Goal: Task Accomplishment & Management: Manage account settings

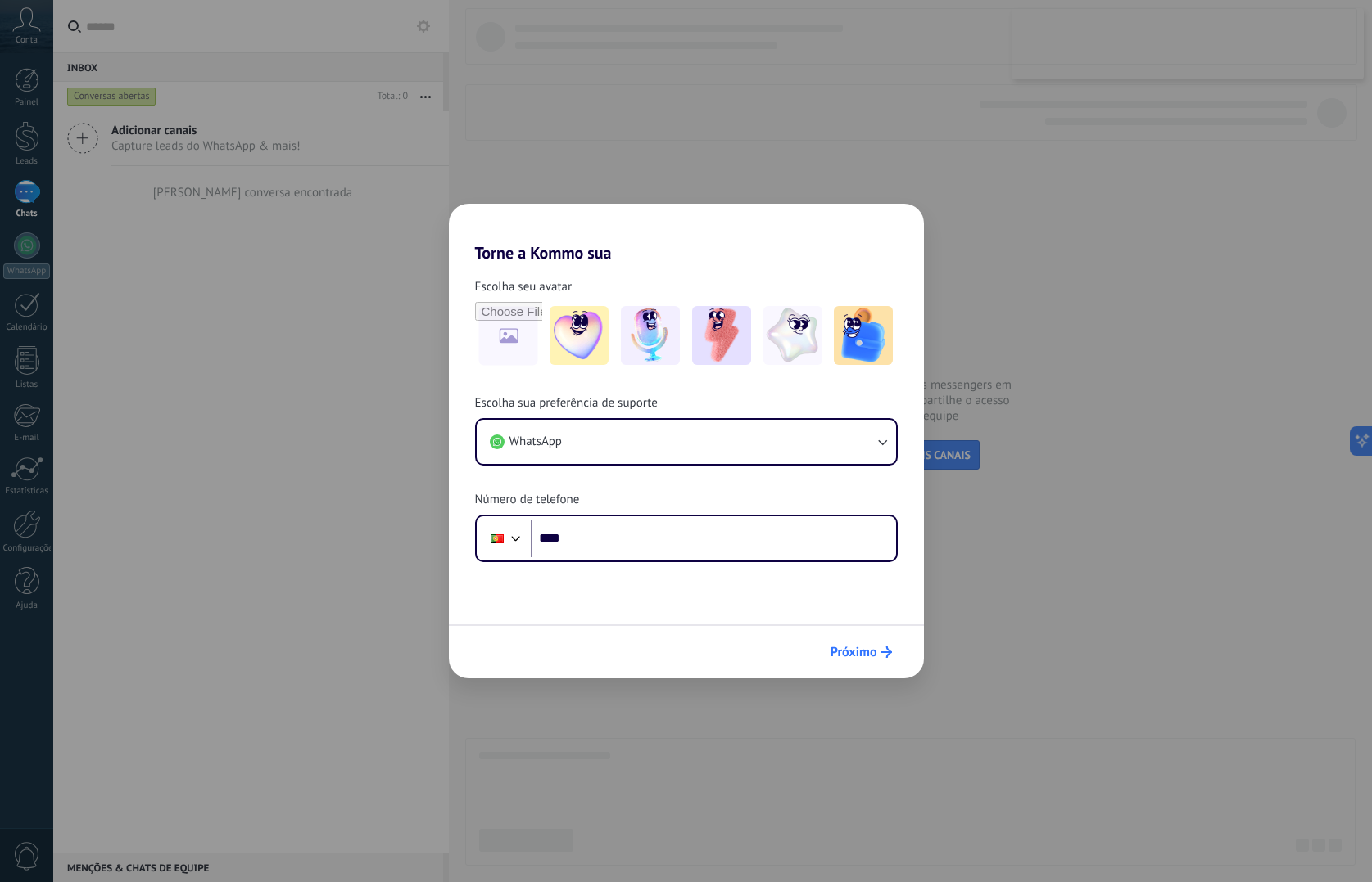
click at [862, 647] on span "Próximo" at bounding box center [854, 652] width 47 height 12
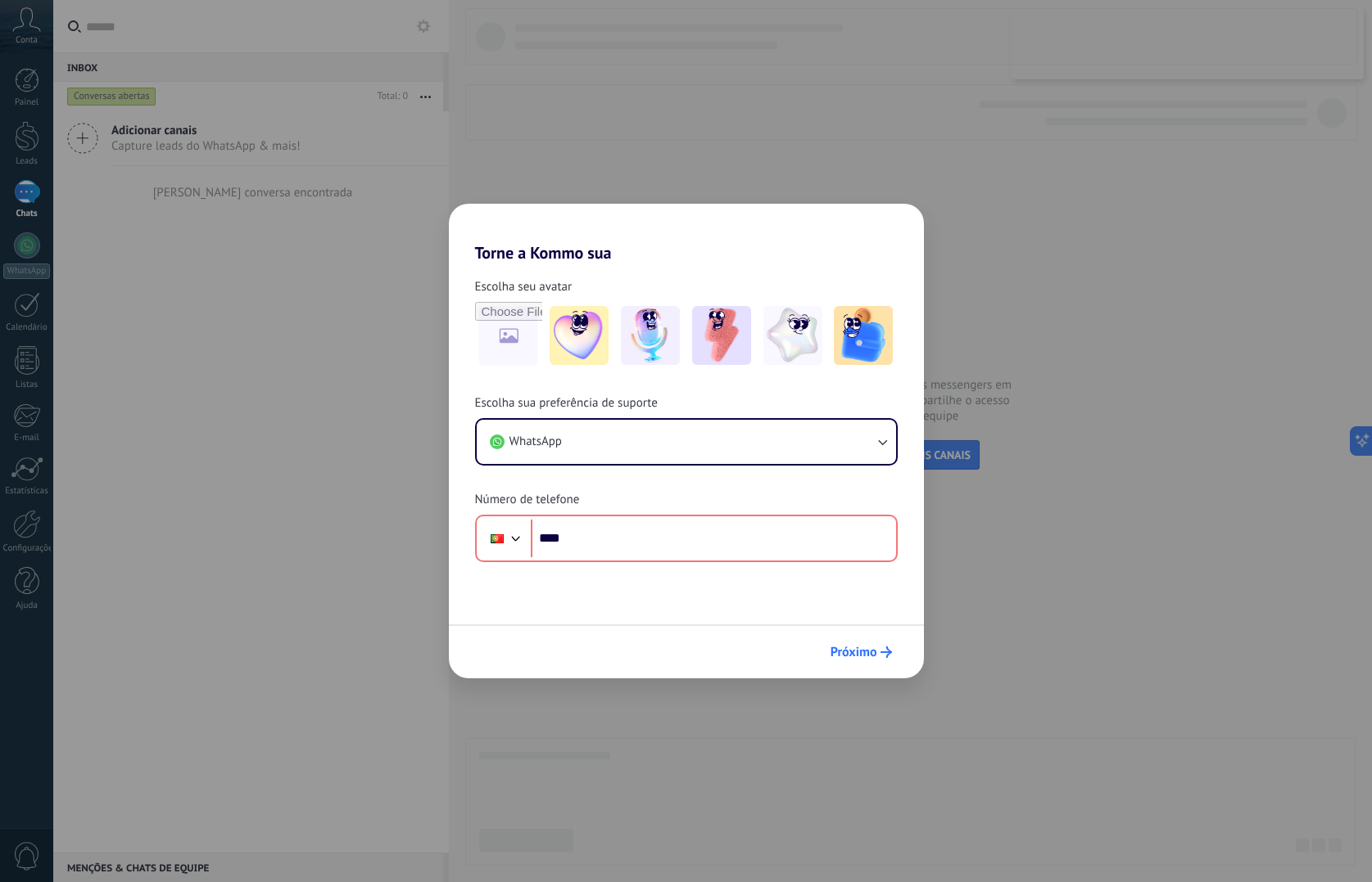
click at [863, 652] on span "Próximo" at bounding box center [854, 652] width 47 height 12
click at [1075, 247] on div "Torne a Kommo sua Escolha seu avatar Escolha sua preferência de suporte WhatsAp…" at bounding box center [686, 441] width 1372 height 882
click at [866, 442] on button "WhatsApp" at bounding box center [686, 442] width 419 height 44
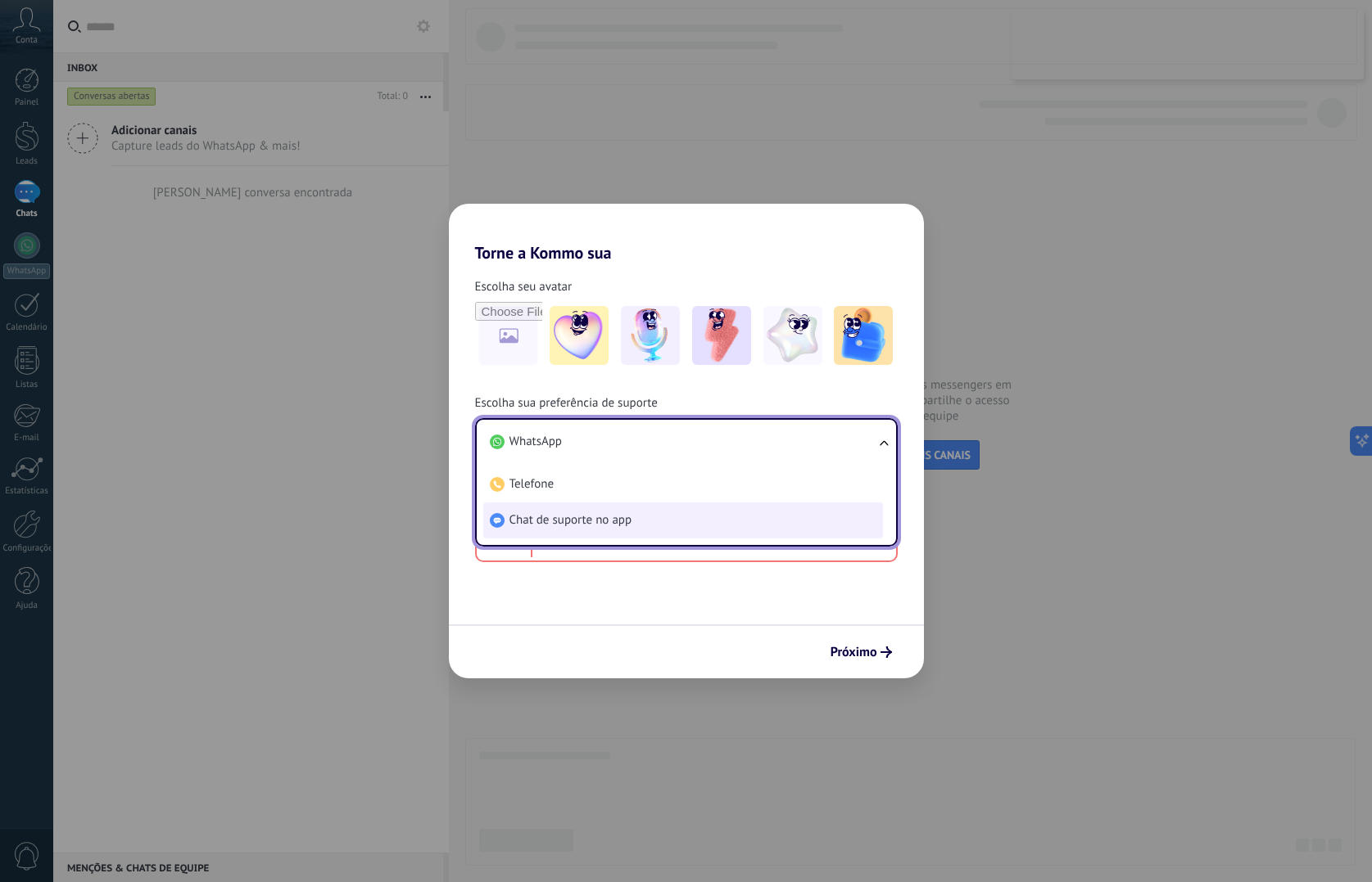
click at [810, 507] on li "Chat de suporte no app" at bounding box center [683, 520] width 400 height 36
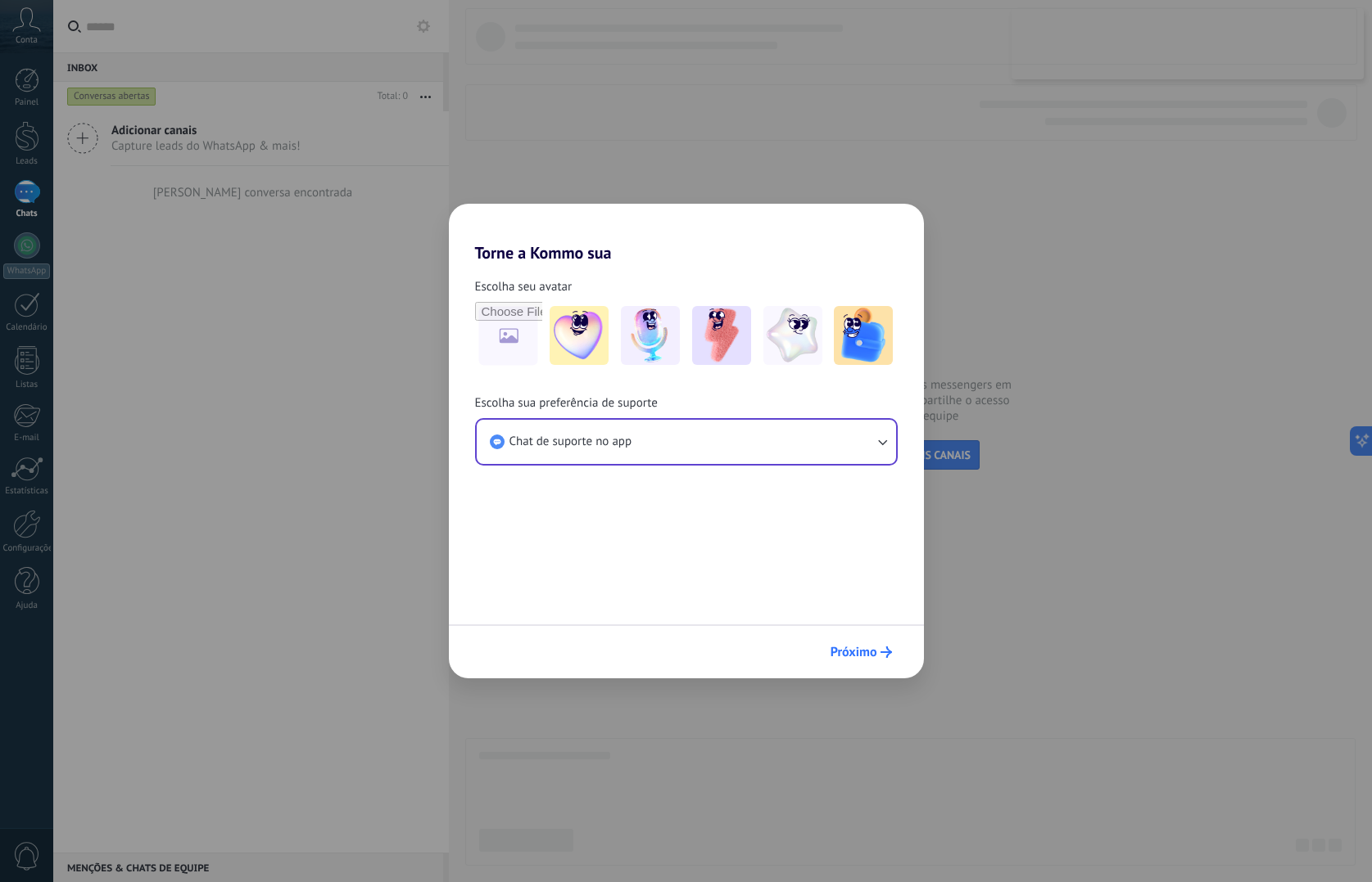
click at [865, 652] on span "Próximo" at bounding box center [854, 652] width 47 height 12
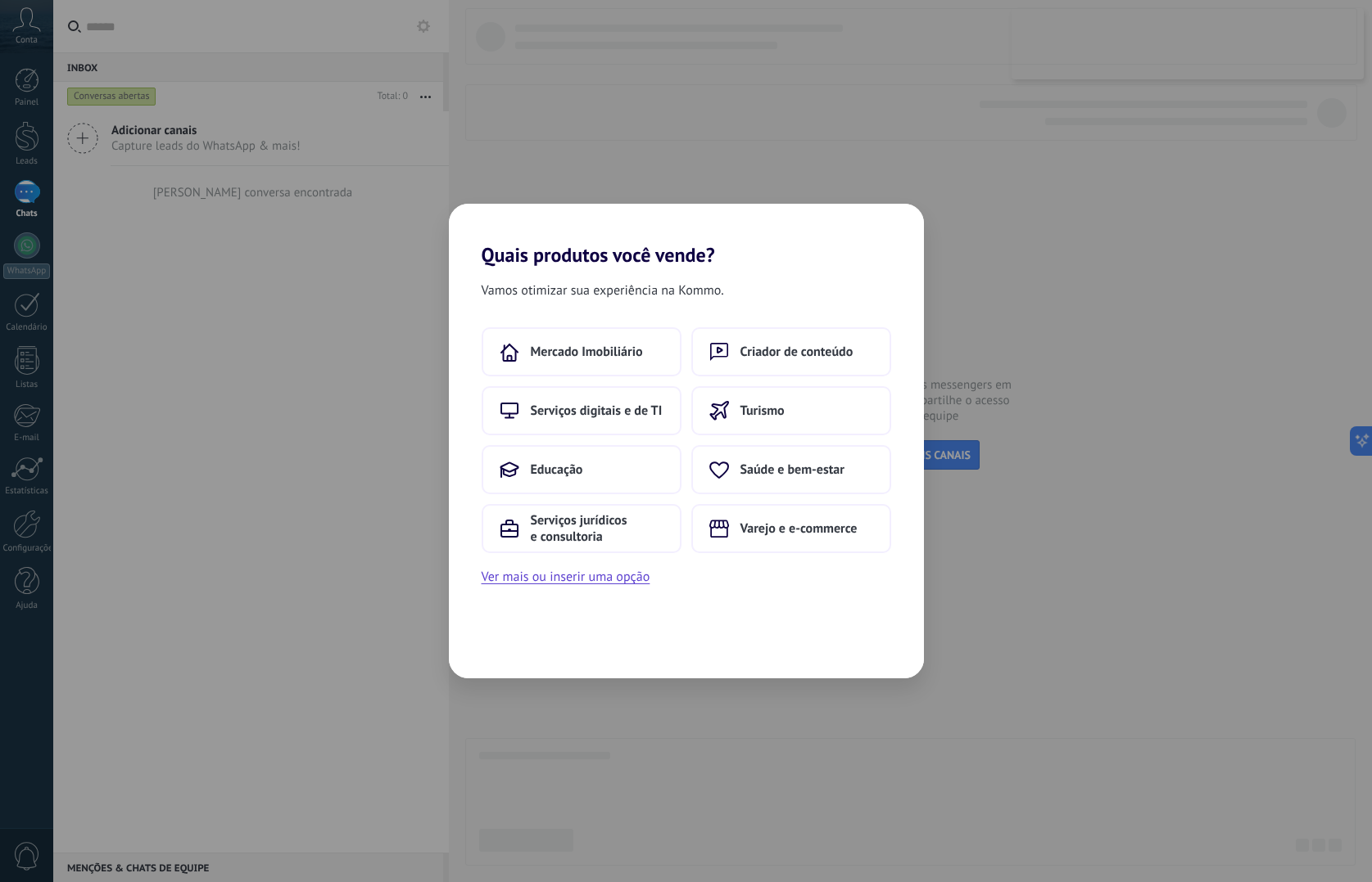
click at [1086, 243] on div "Quais produtos você vende? Vamos otimizar sua experiência na Kommo. Mercado Imo…" at bounding box center [686, 441] width 1372 height 882
click at [645, 414] on span "Serviços digitais e de TI" at bounding box center [596, 410] width 132 height 16
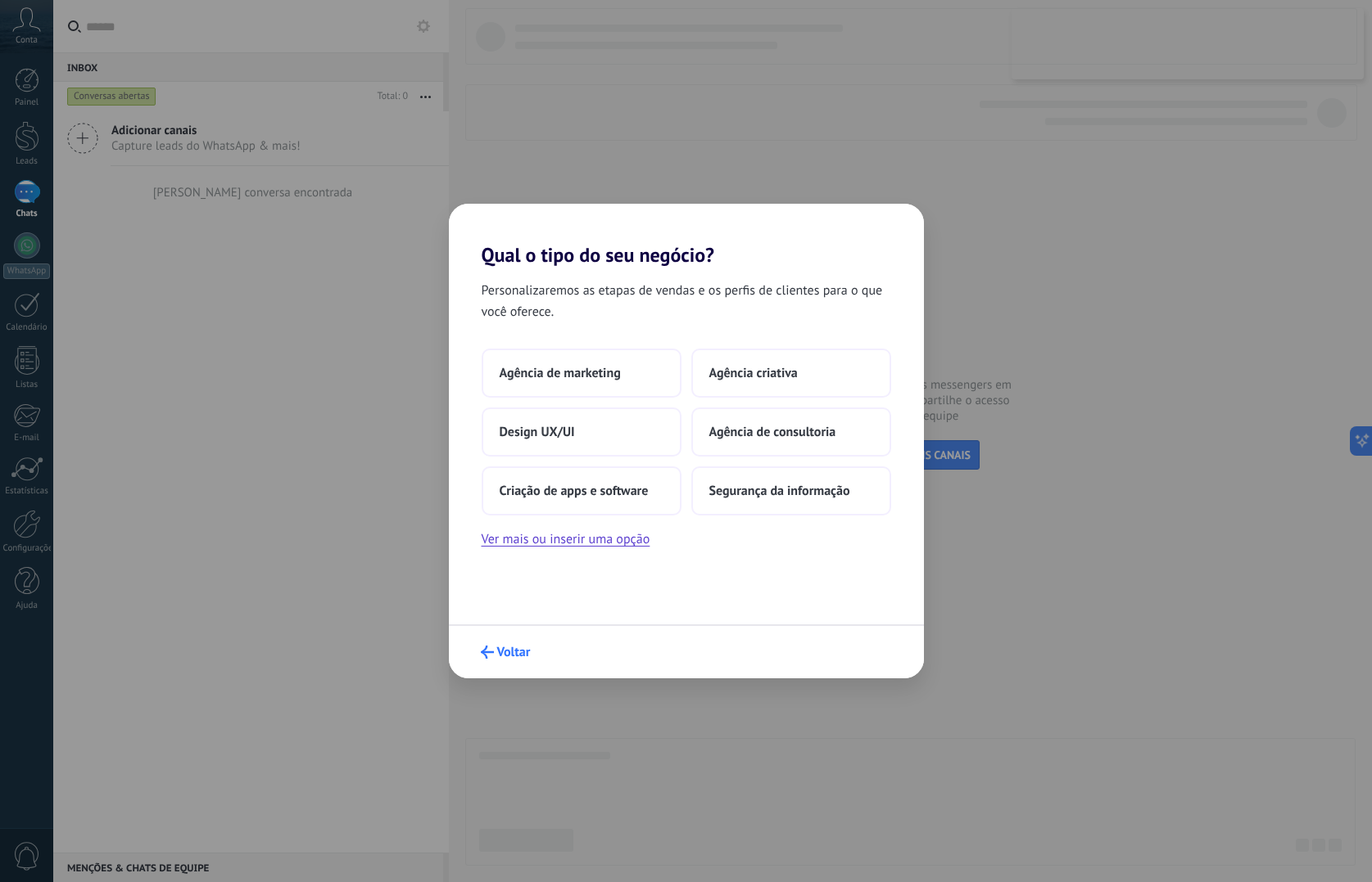
click at [519, 648] on span "Voltar" at bounding box center [514, 652] width 34 height 12
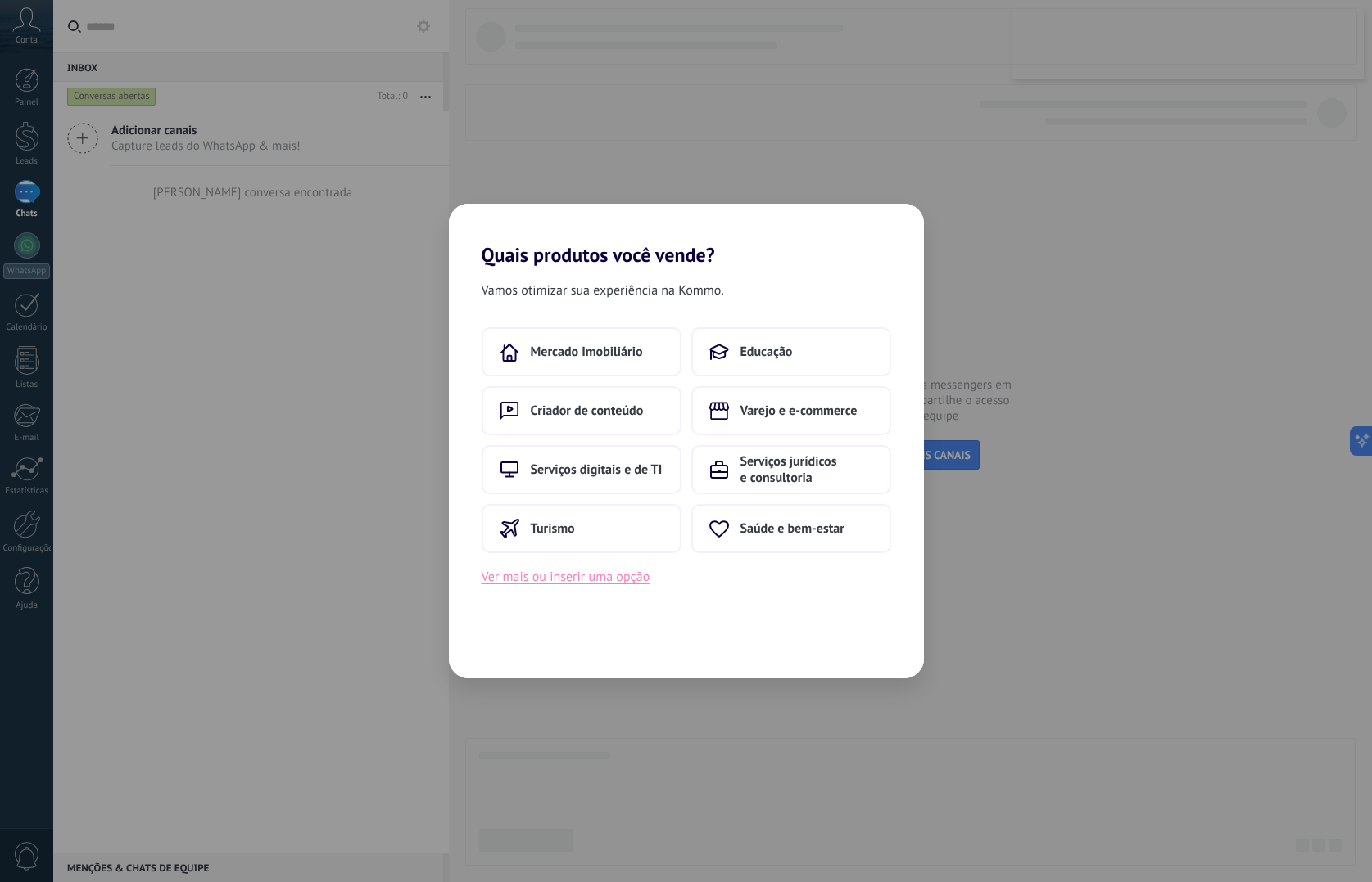
click at [619, 583] on button "Ver mais ou inserir uma opção" at bounding box center [566, 577] width 169 height 21
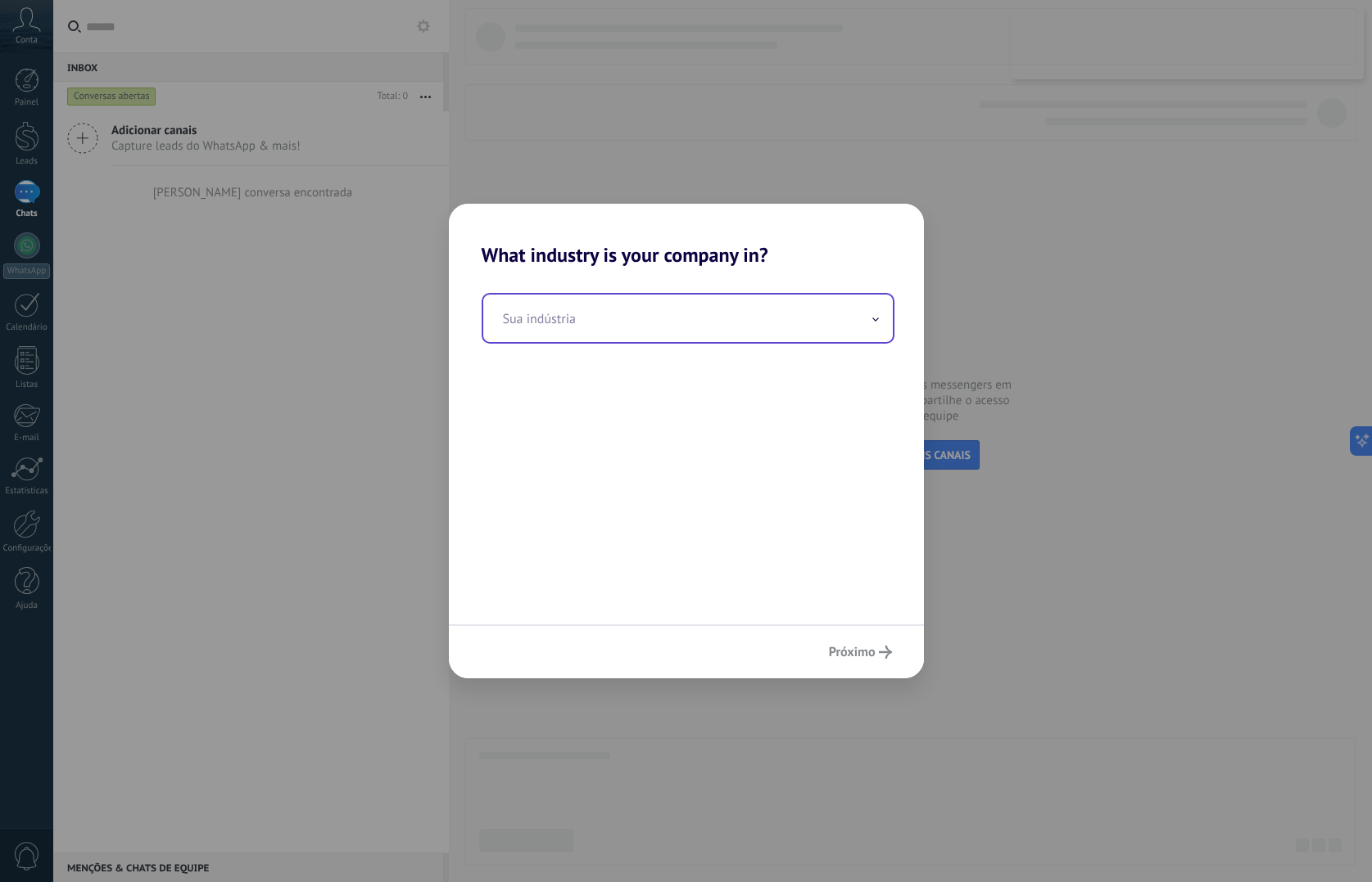
click at [721, 326] on input "text" at bounding box center [688, 318] width 410 height 47
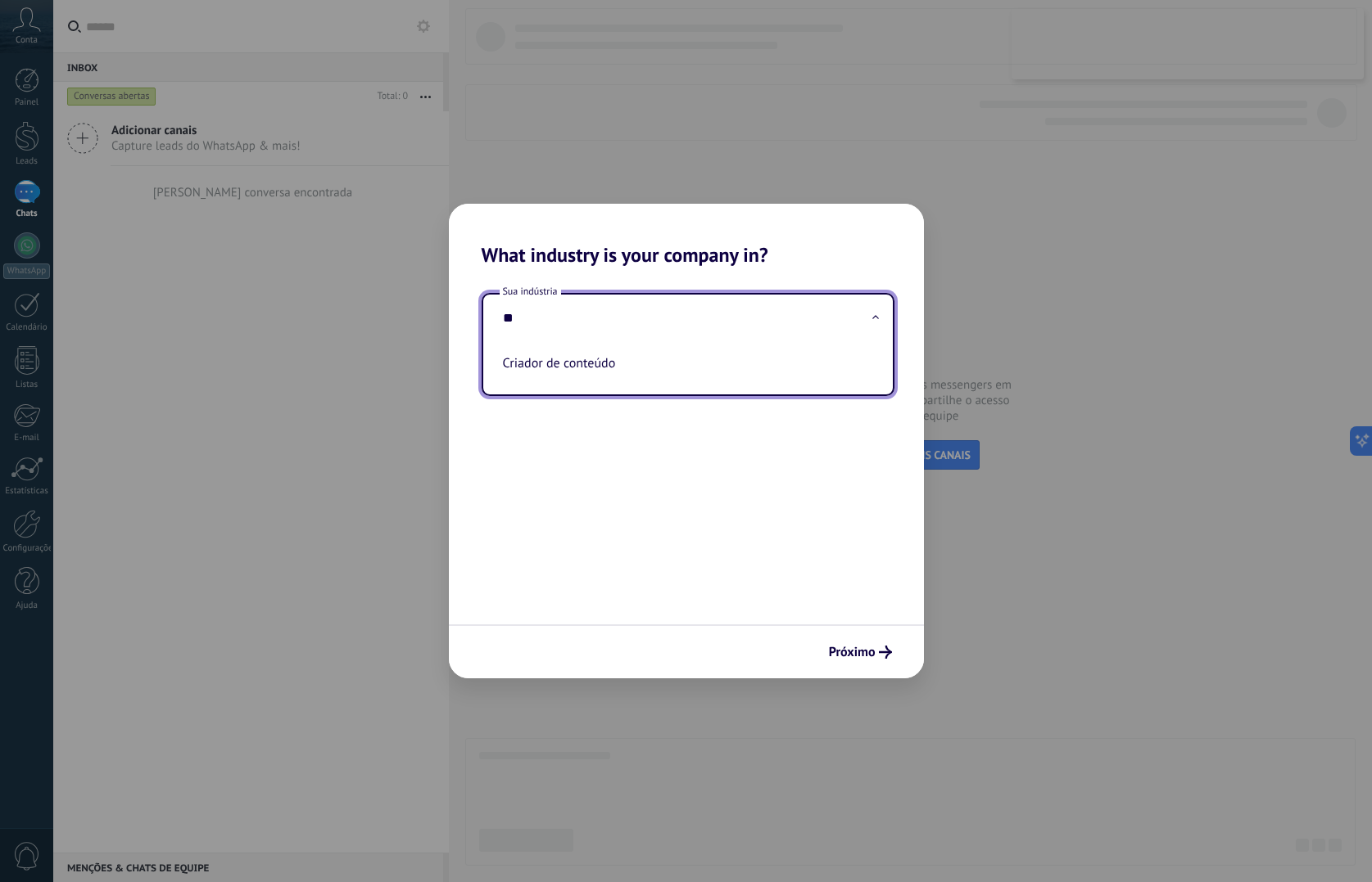
type input "*"
click at [699, 369] on li "Finanças e seguros" at bounding box center [684, 363] width 377 height 36
type input "**********"
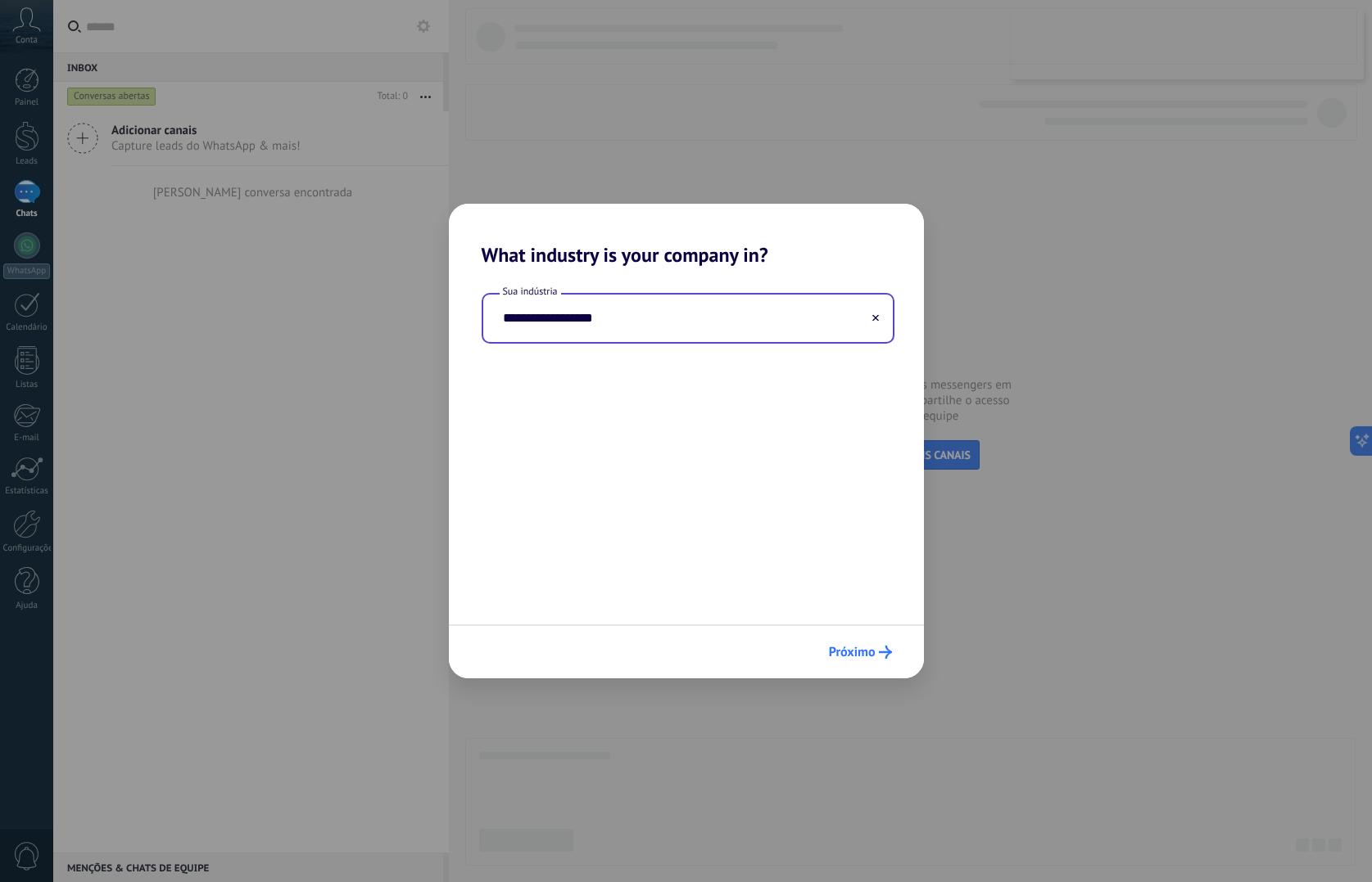
click at [869, 649] on span "Próximo" at bounding box center [852, 652] width 47 height 12
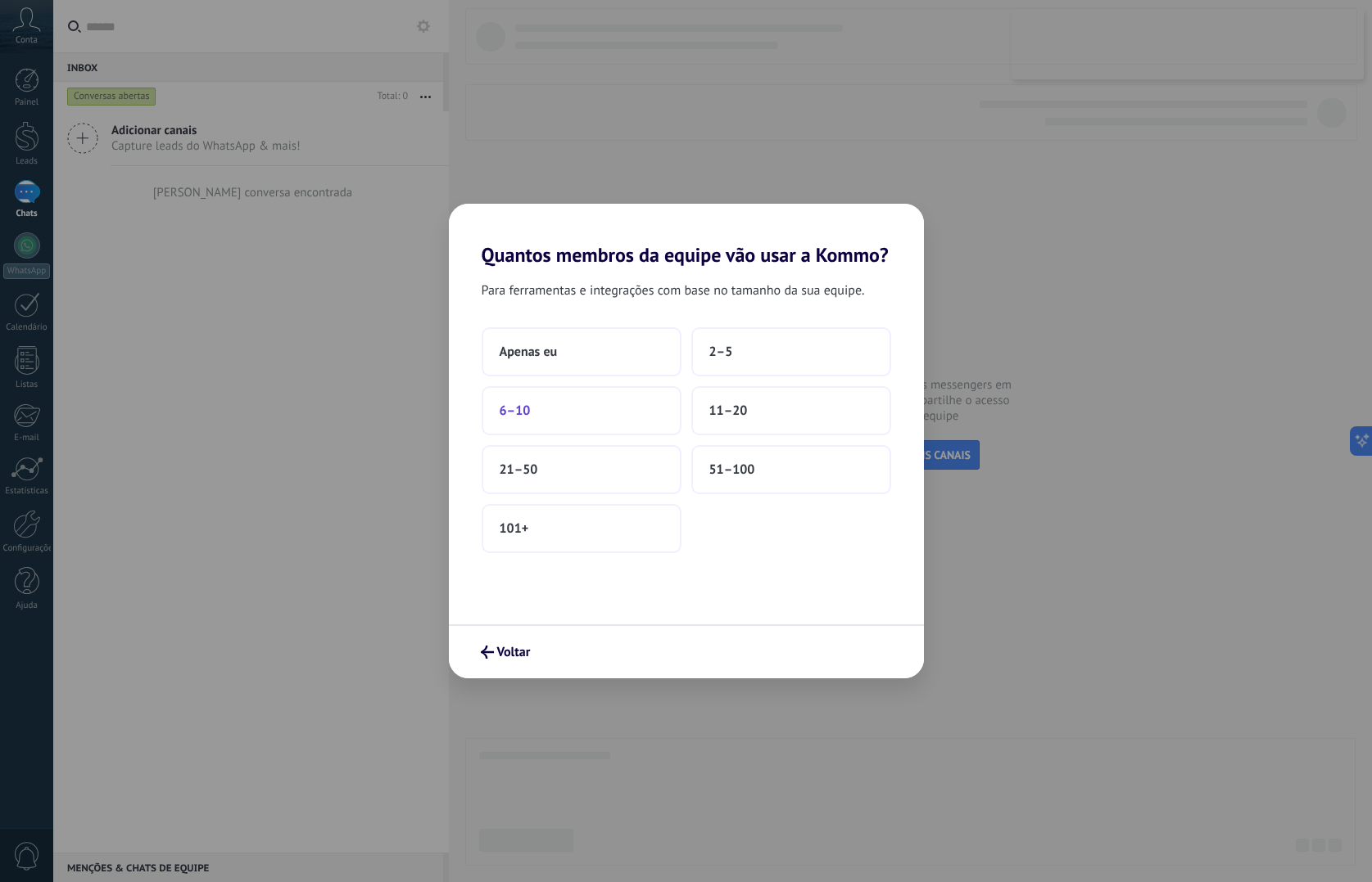
click at [587, 402] on button "6–10" at bounding box center [581, 410] width 200 height 49
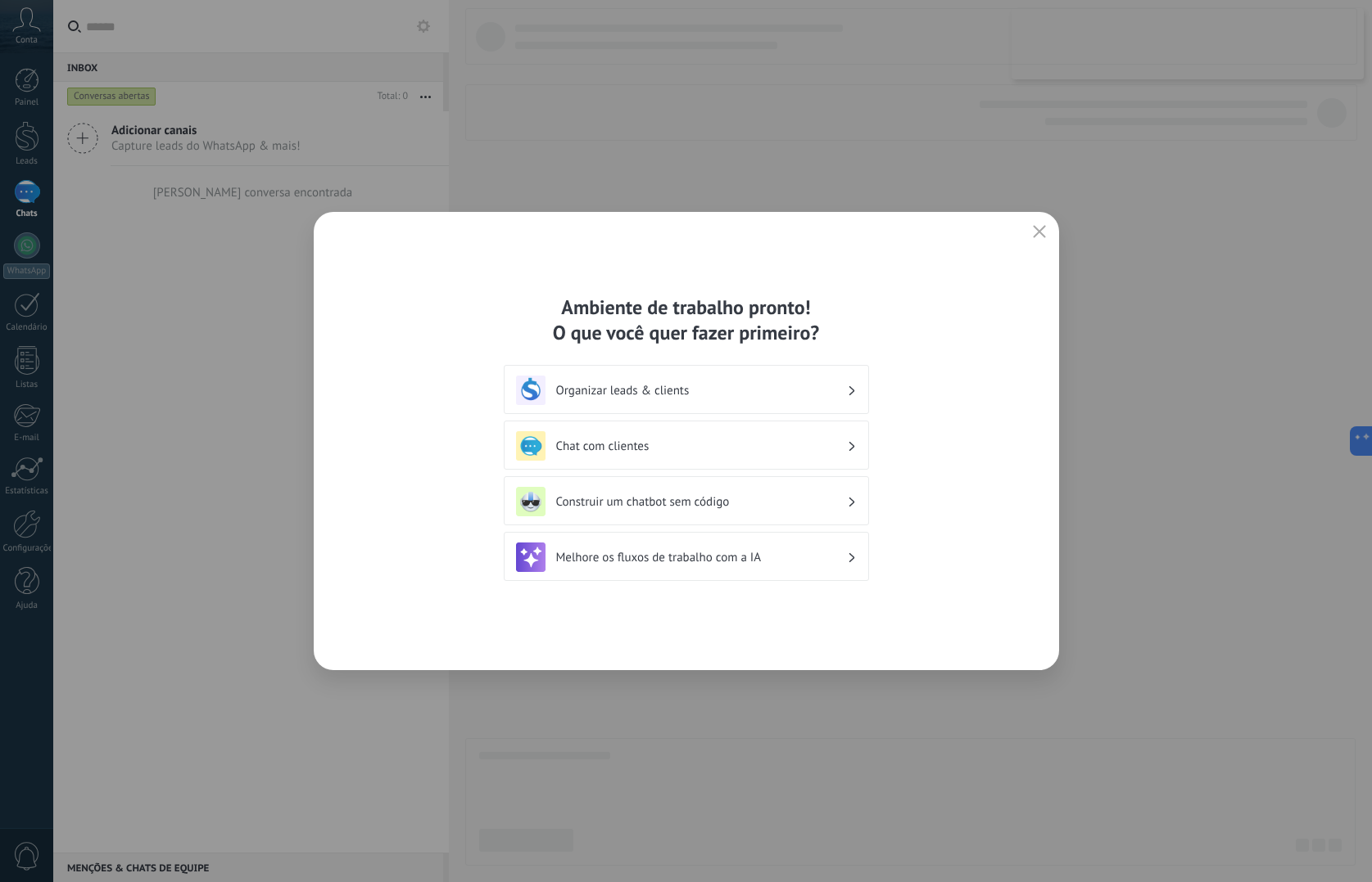
click at [754, 394] on h3 "Organizar leads & clients" at bounding box center [701, 391] width 291 height 16
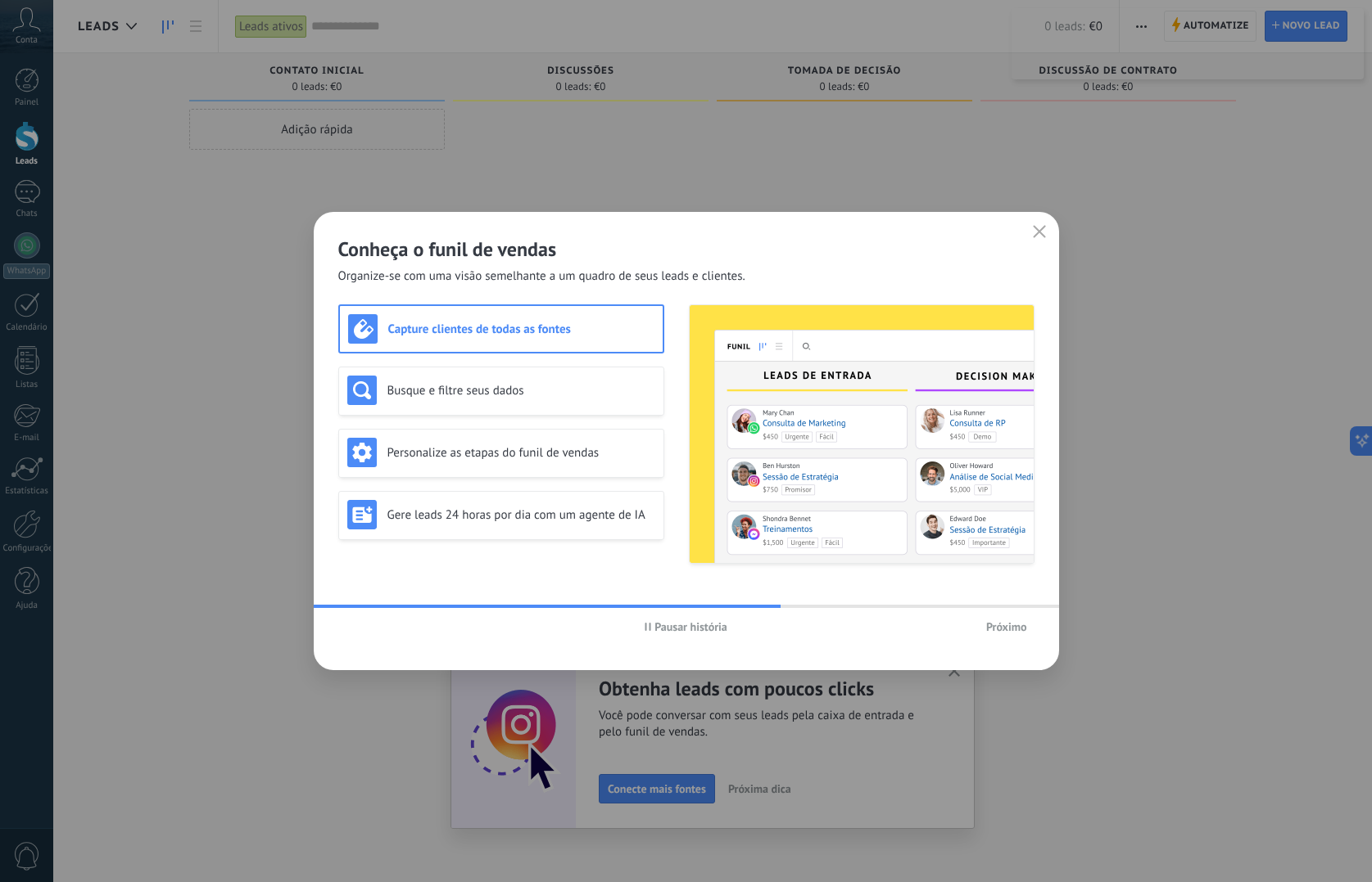
click at [1017, 624] on span "Próximo" at bounding box center [1007, 627] width 41 height 12
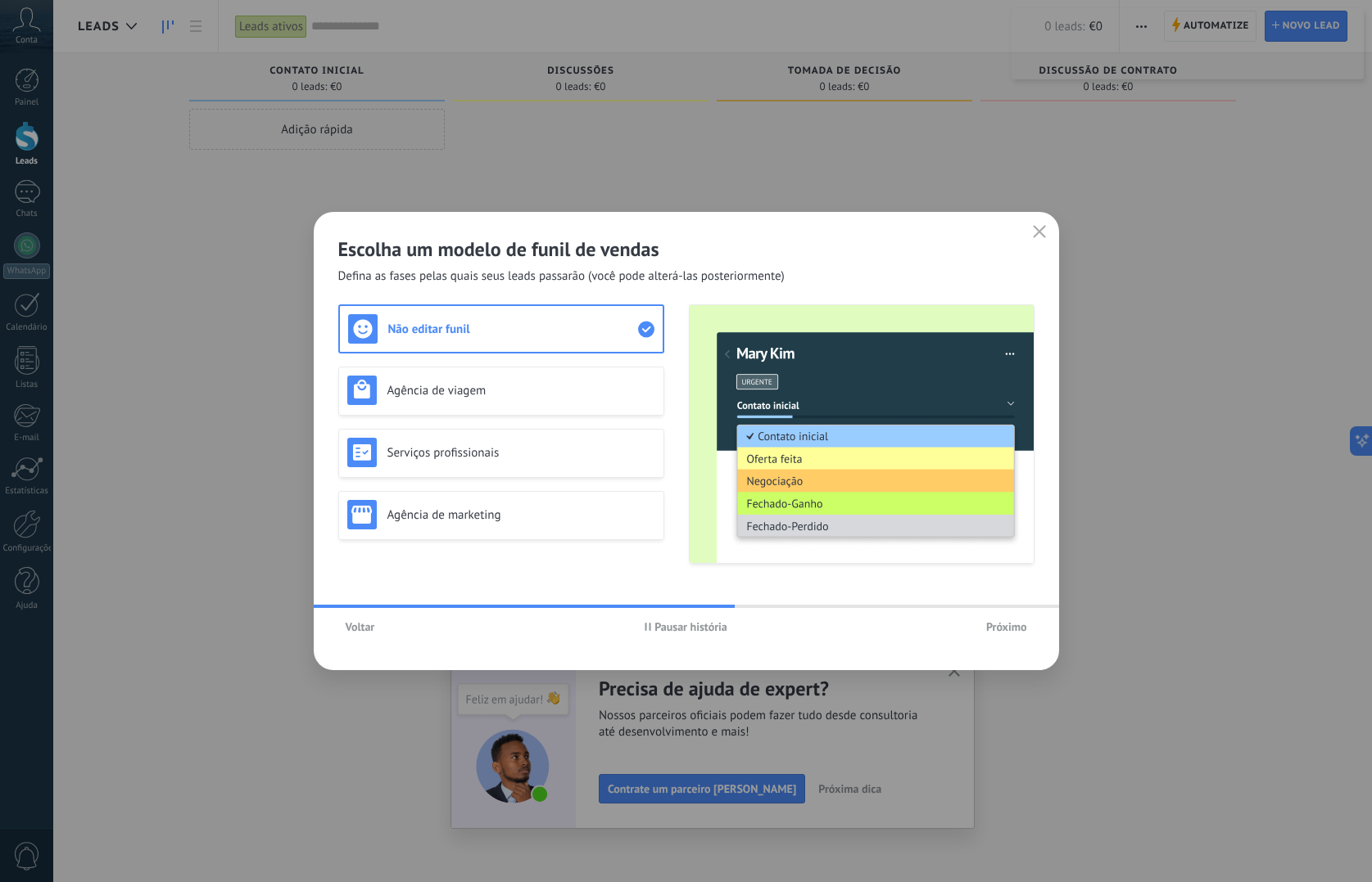
click at [1016, 624] on span "Próximo" at bounding box center [1007, 627] width 41 height 12
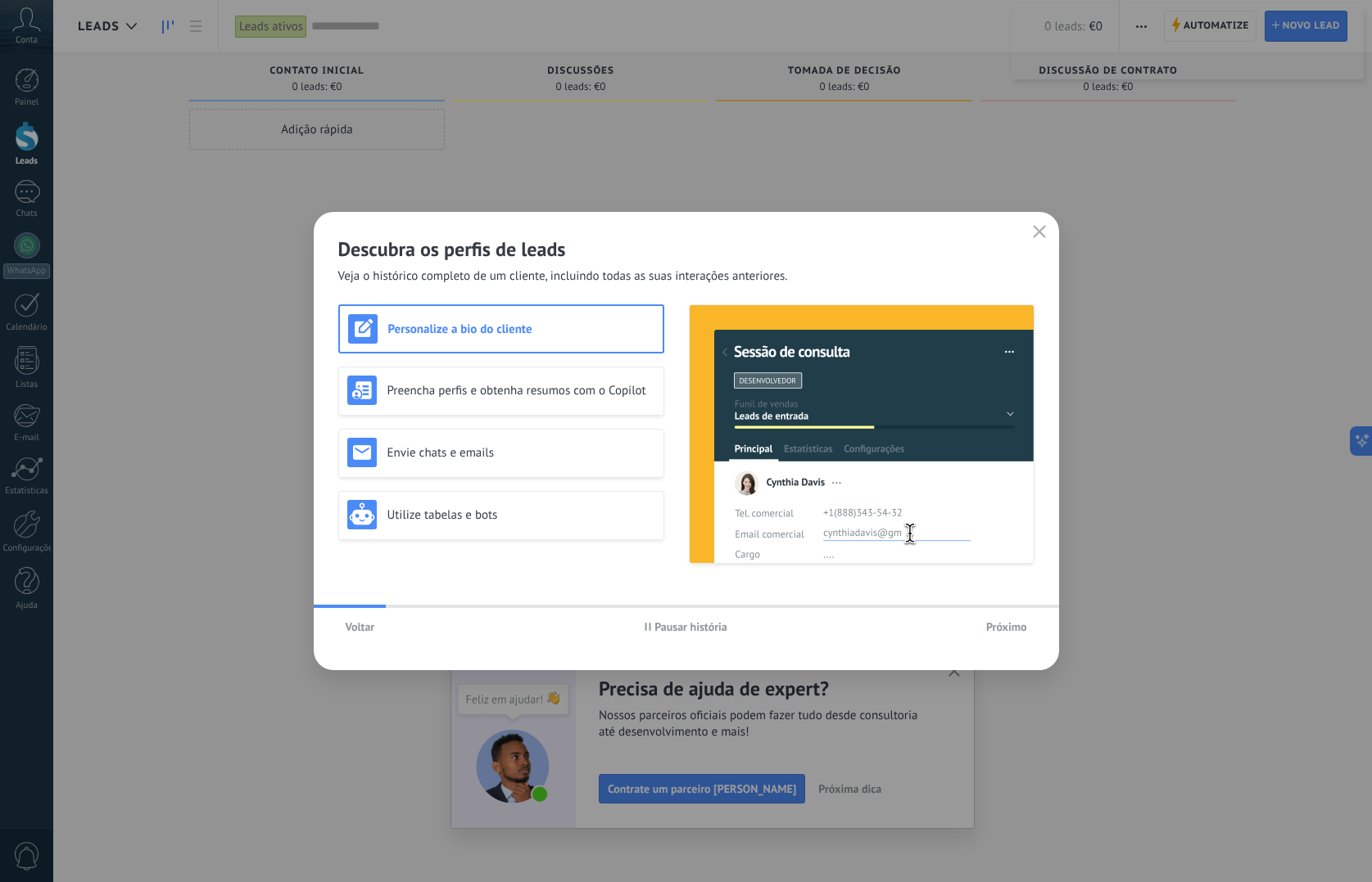
click at [1016, 625] on span "Próximo" at bounding box center [1007, 627] width 41 height 12
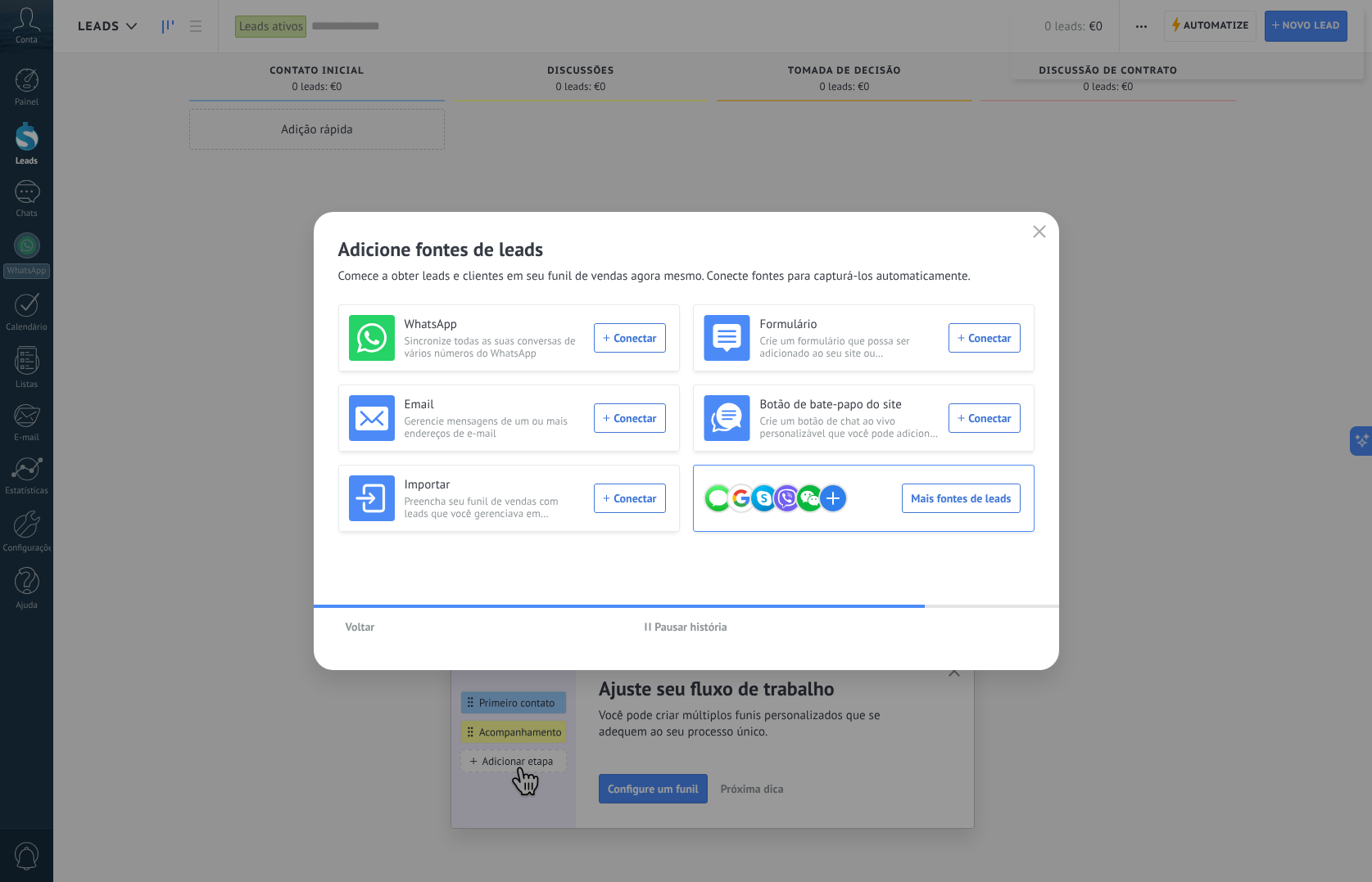
click at [941, 496] on div "Mais fontes de leads" at bounding box center [862, 498] width 317 height 46
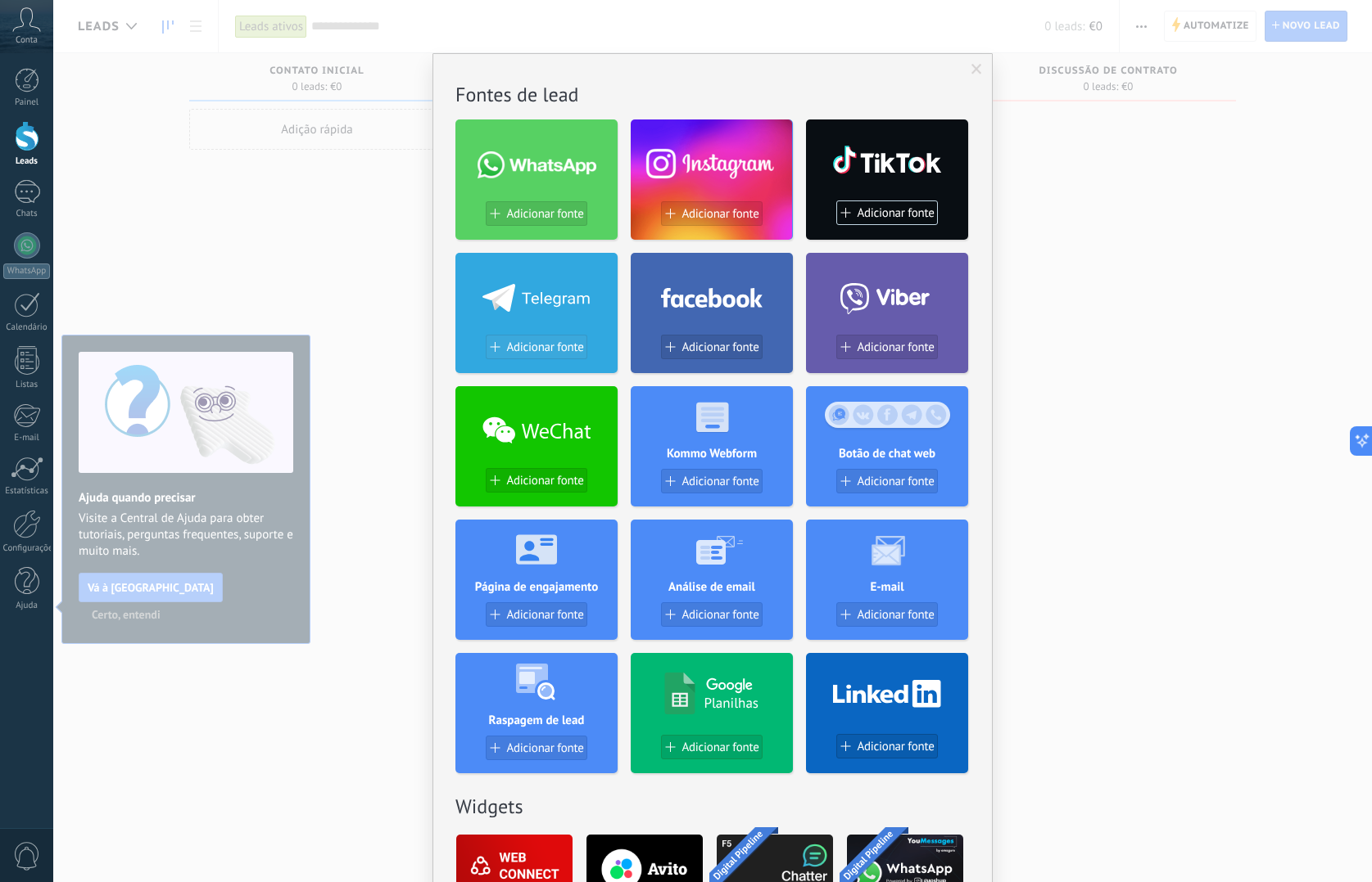
click at [546, 346] on span "Adicionar fonte" at bounding box center [545, 347] width 77 height 14
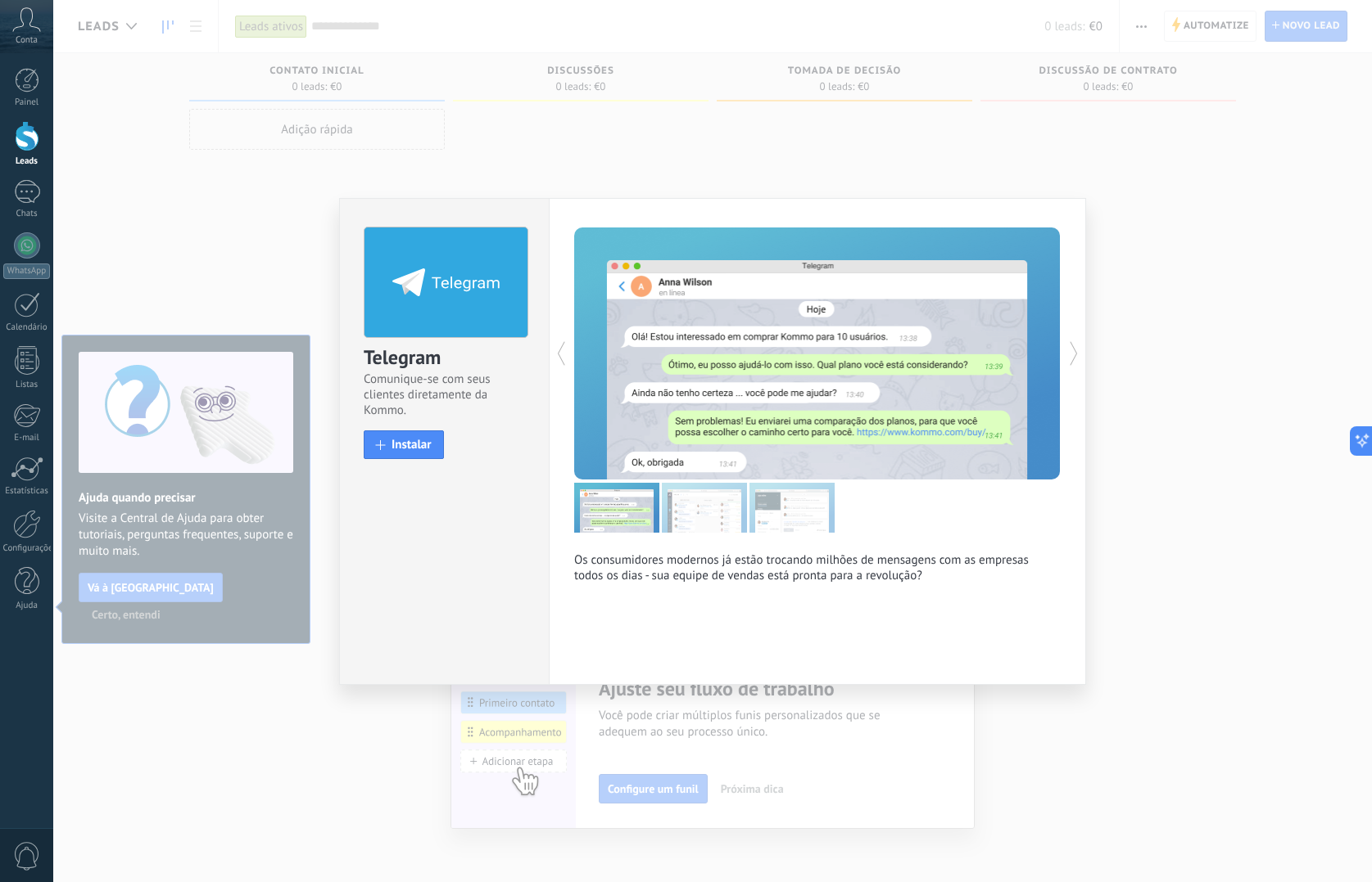
click at [1076, 354] on icon at bounding box center [1073, 354] width 16 height 33
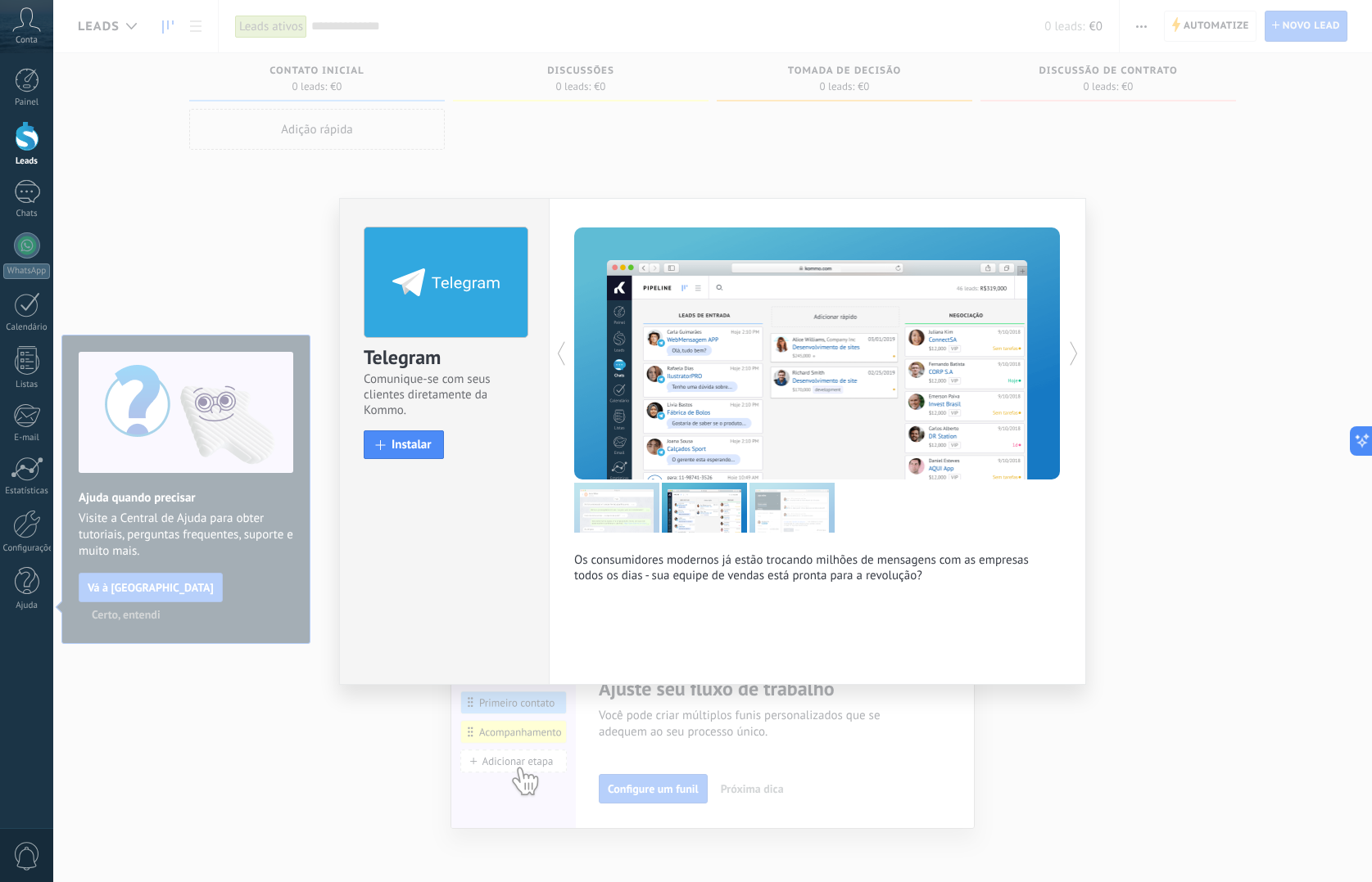
click at [1076, 354] on icon at bounding box center [1073, 354] width 16 height 33
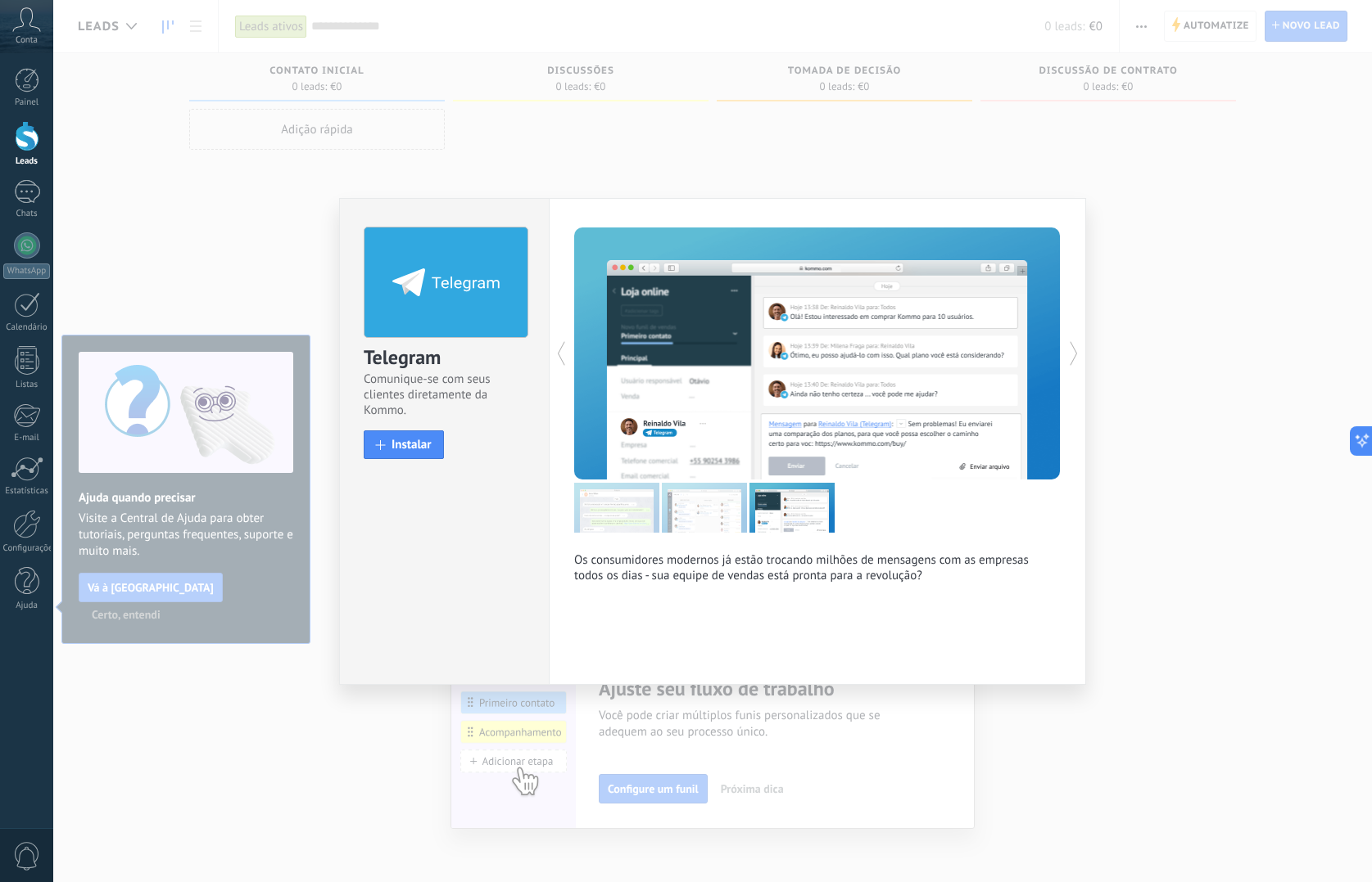
click at [1076, 354] on icon at bounding box center [1073, 354] width 16 height 33
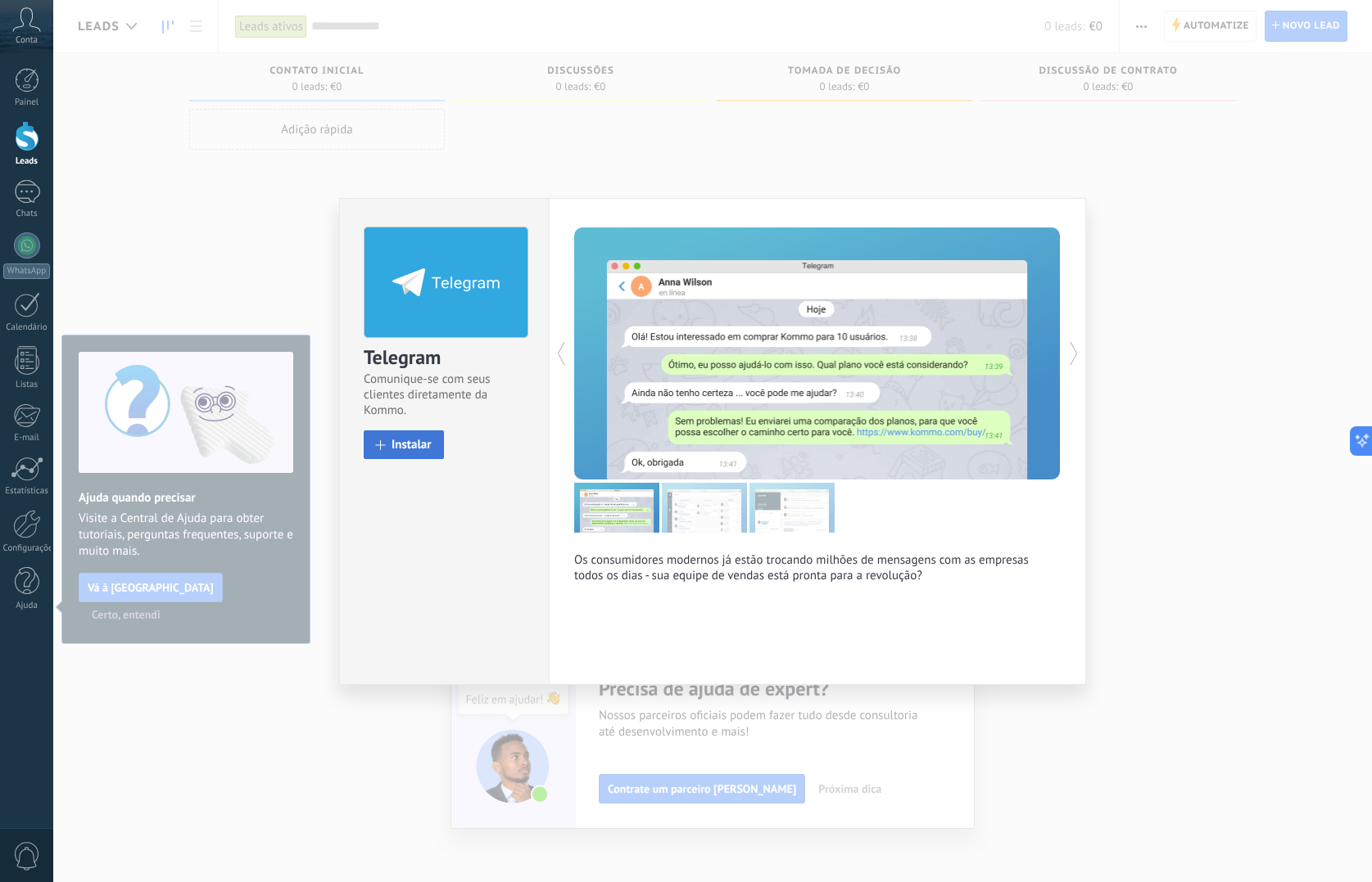
click at [419, 440] on span "Instalar" at bounding box center [411, 445] width 40 height 12
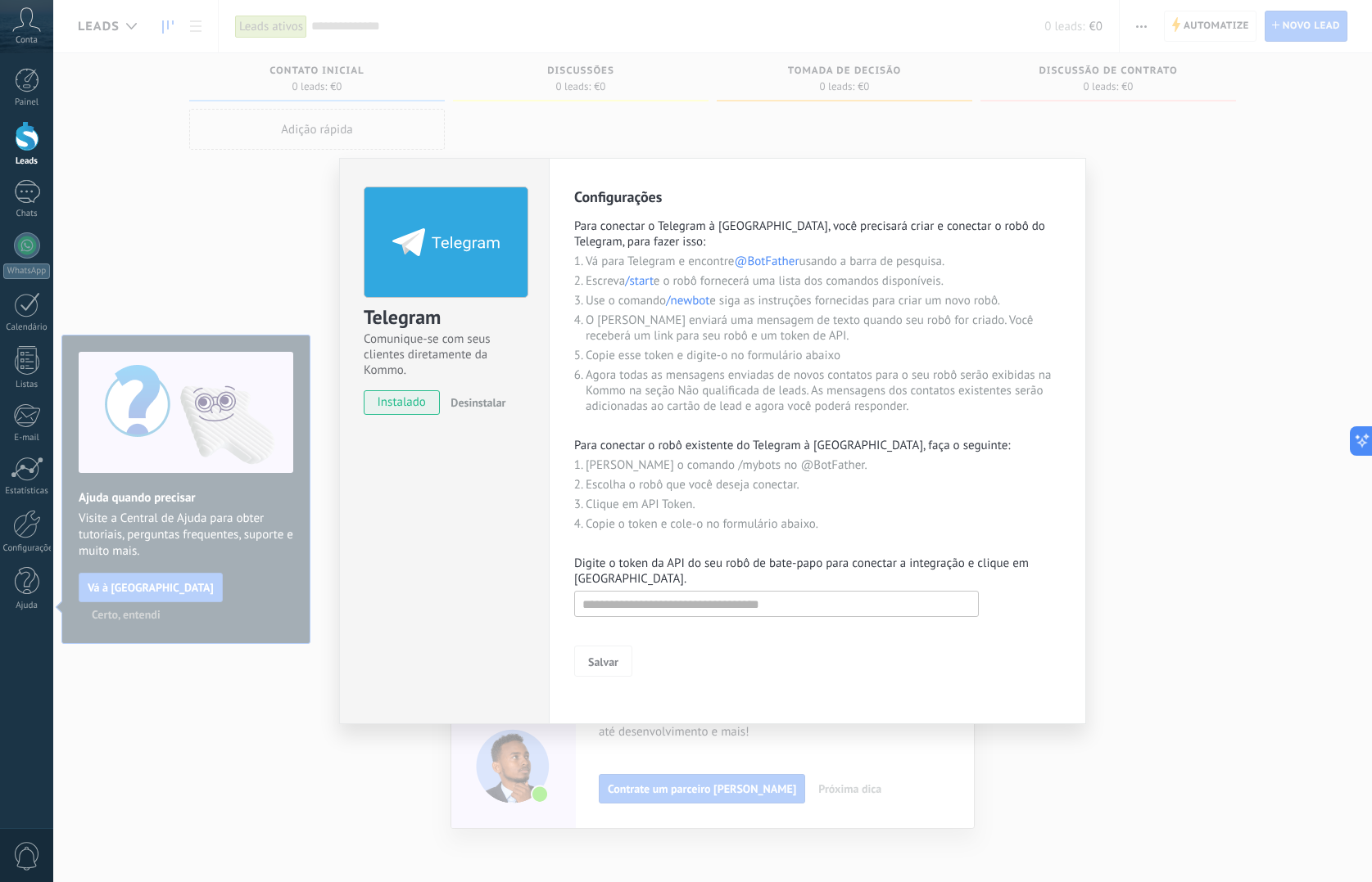
click at [1304, 357] on div "Telegram Comunique-se com seus clientes diretamente da Kommo. instalado Desinst…" at bounding box center [713, 441] width 1319 height 882
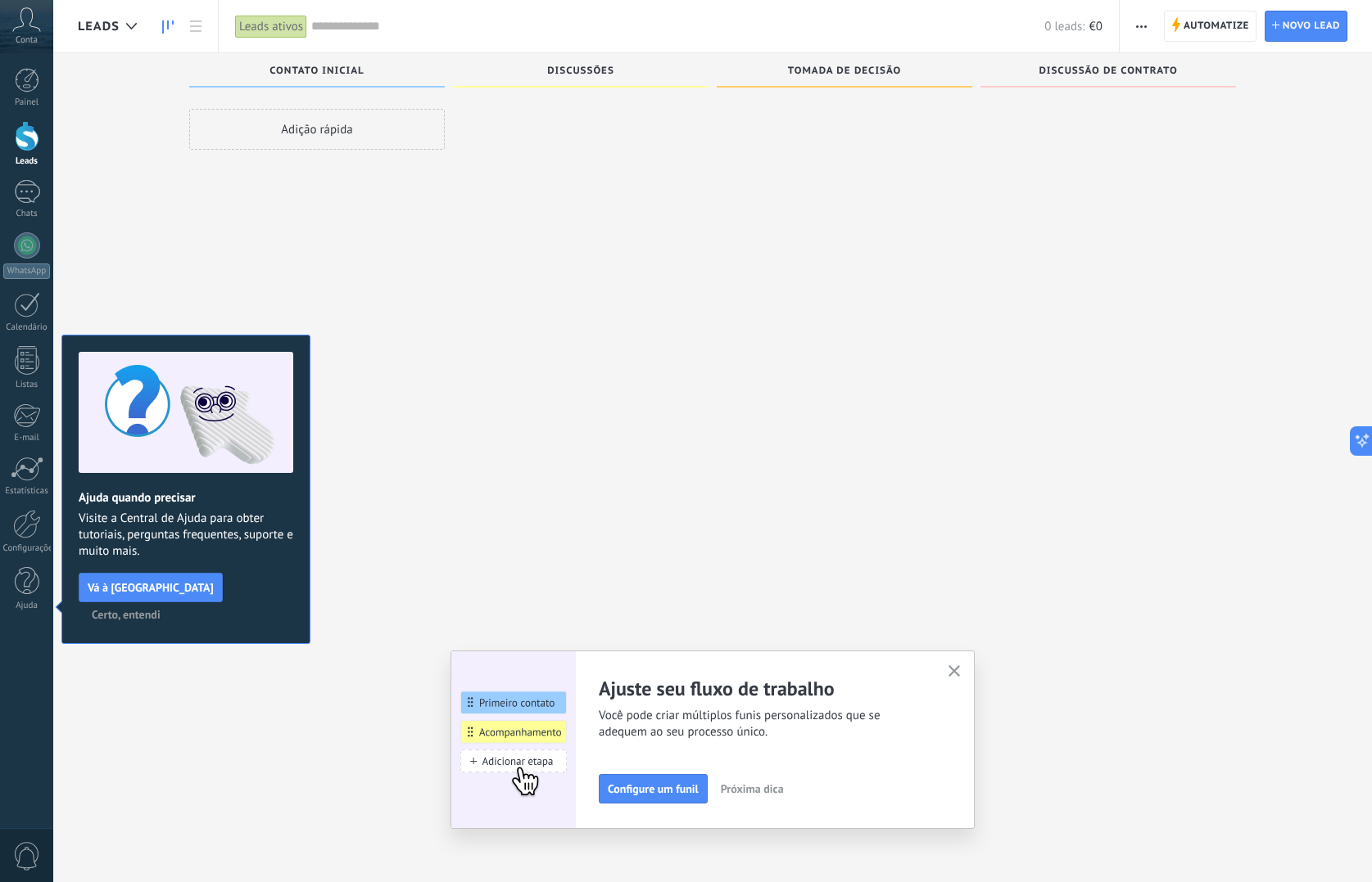
scroll to position [4, 0]
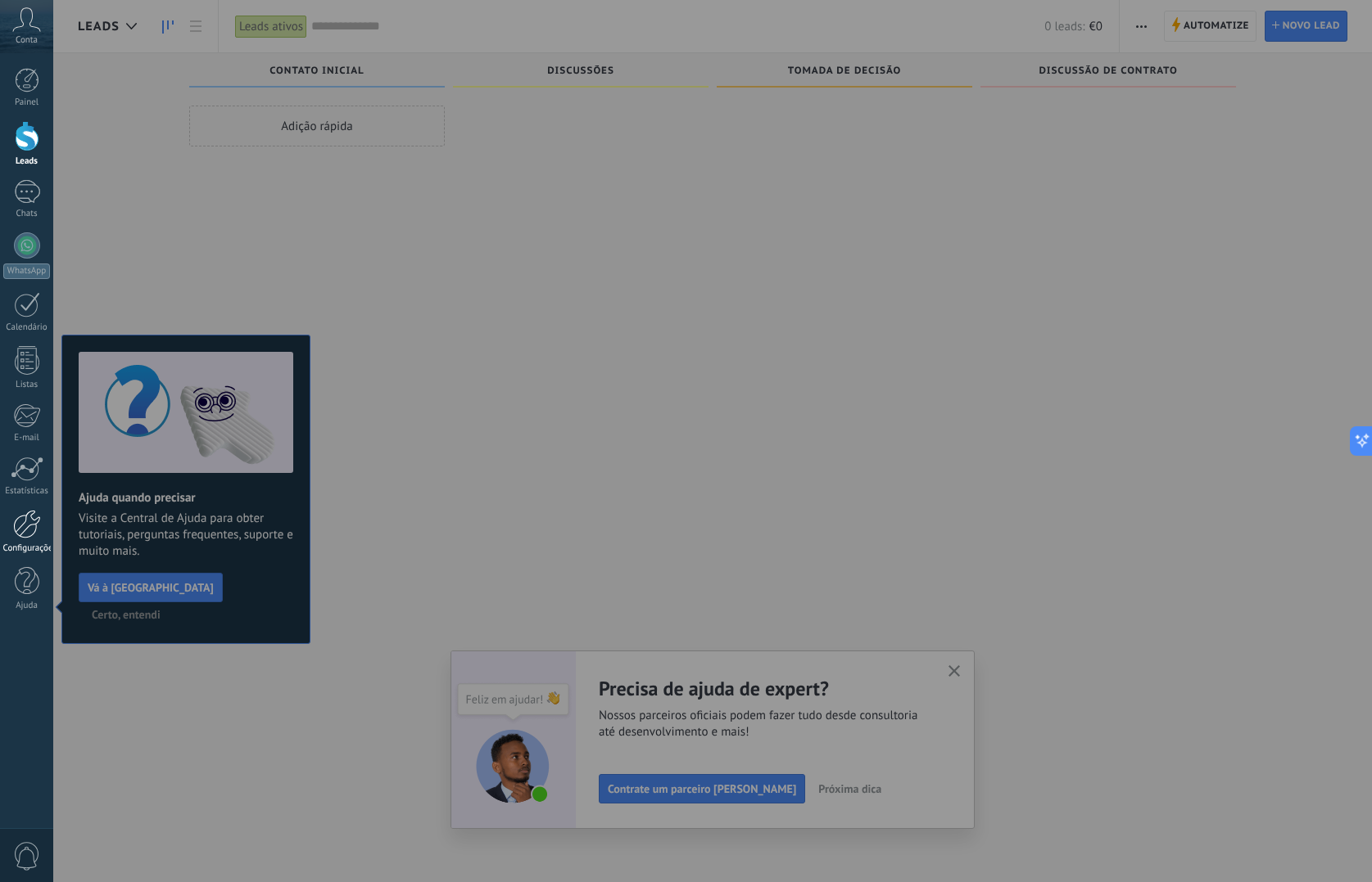
click at [27, 532] on div at bounding box center [27, 524] width 28 height 28
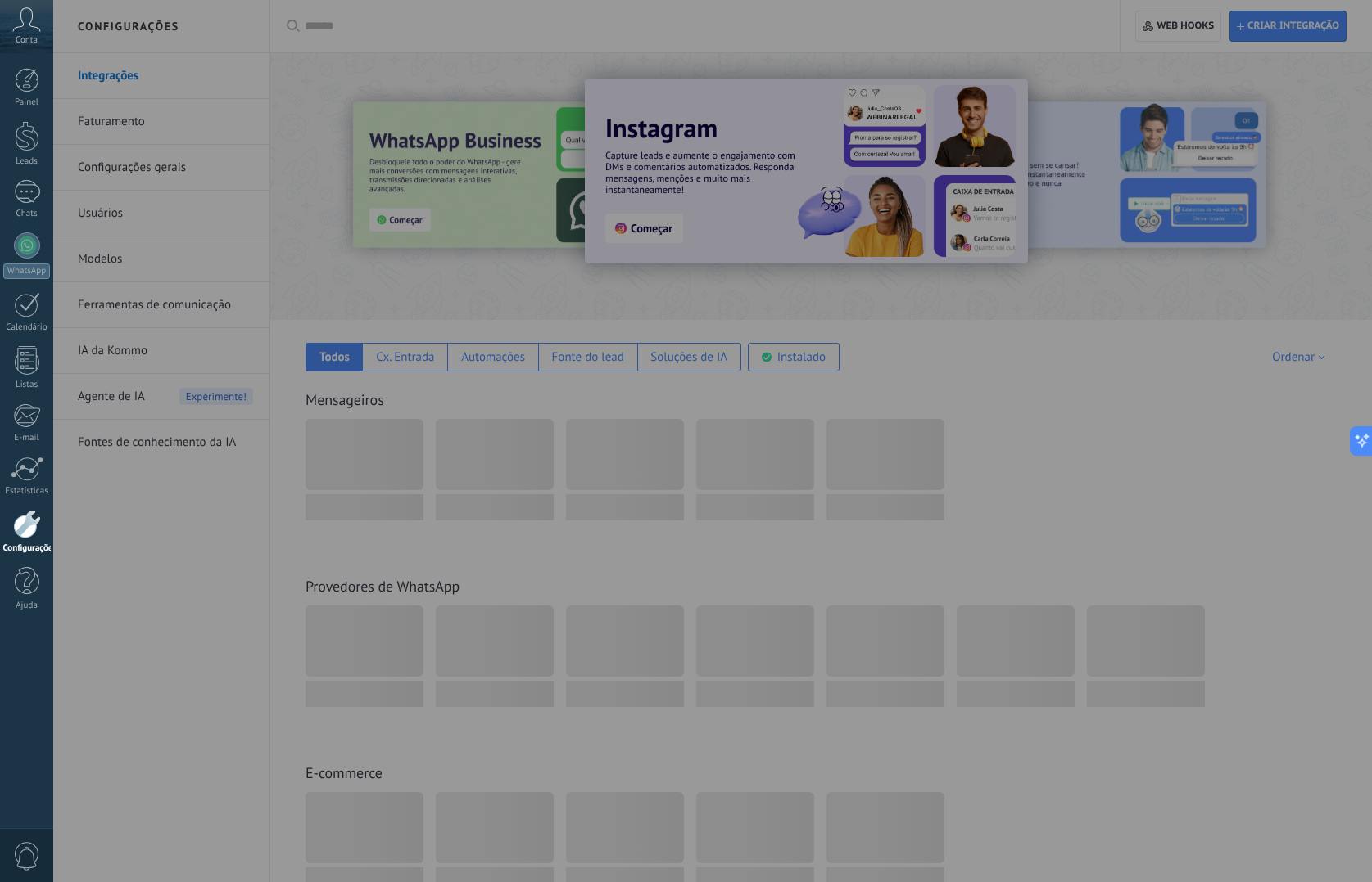
scroll to position [5, 0]
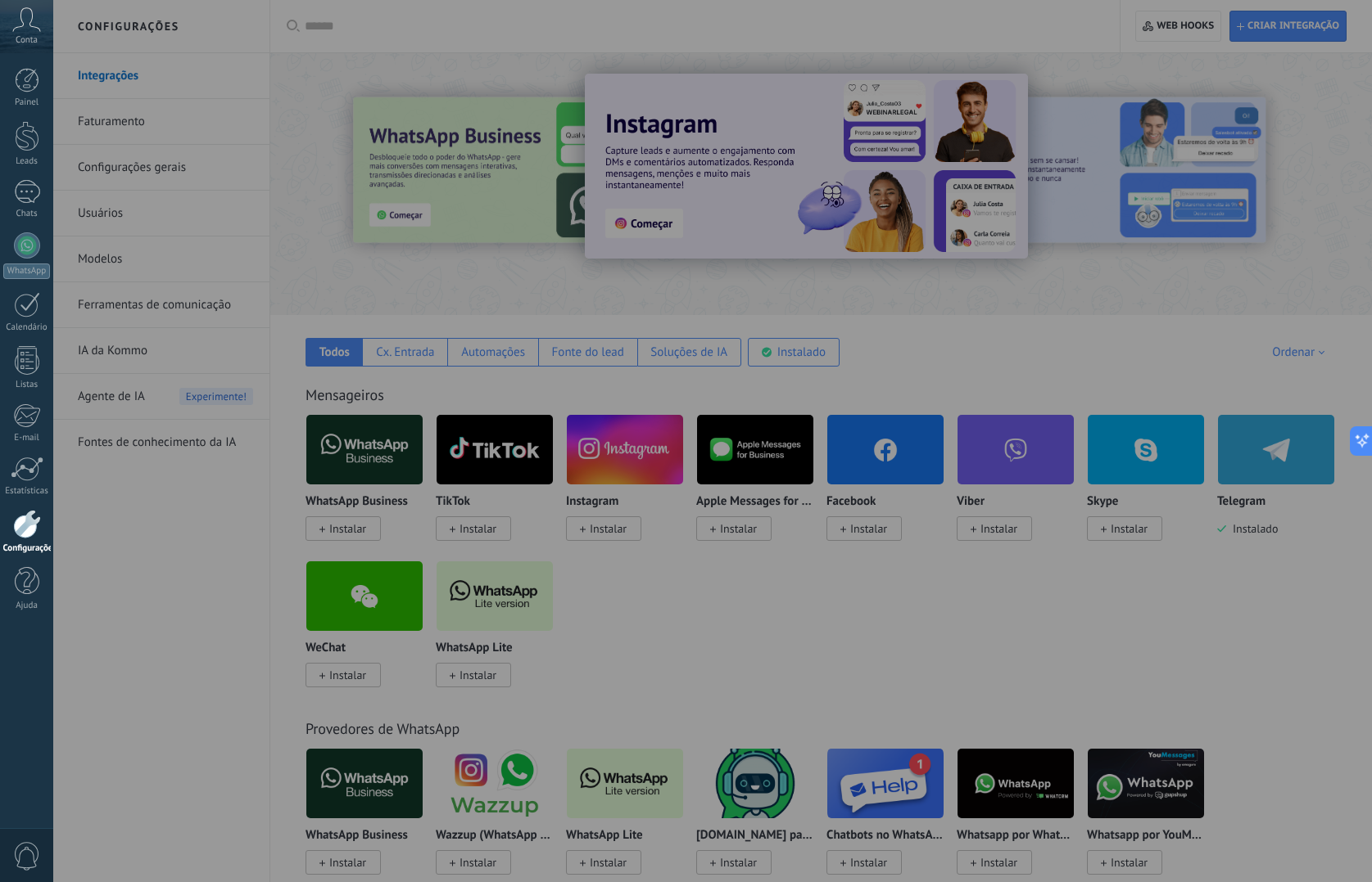
click at [674, 632] on div at bounding box center [739, 441] width 1372 height 882
click at [1048, 141] on div at bounding box center [739, 441] width 1372 height 882
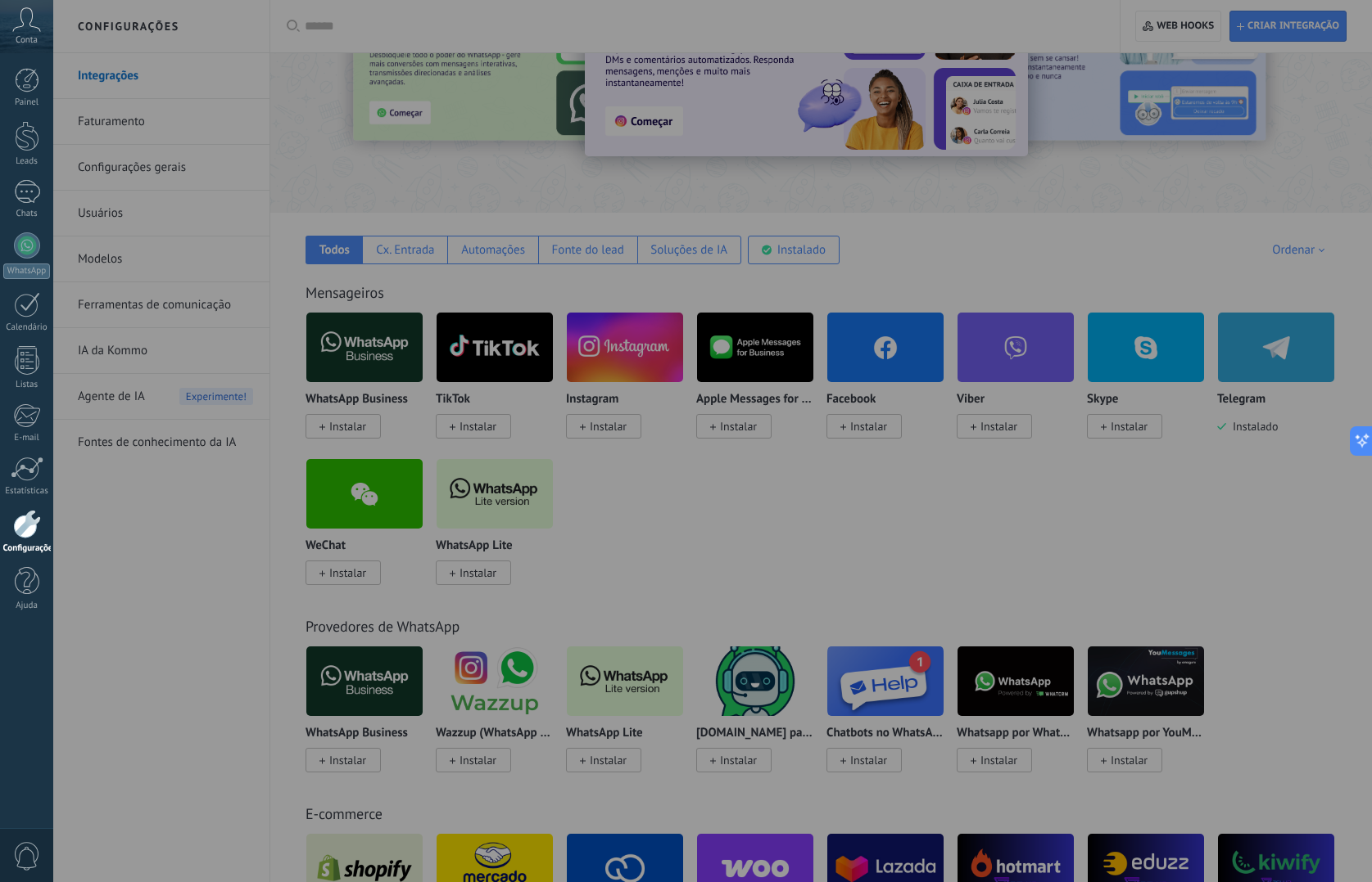
scroll to position [0, 0]
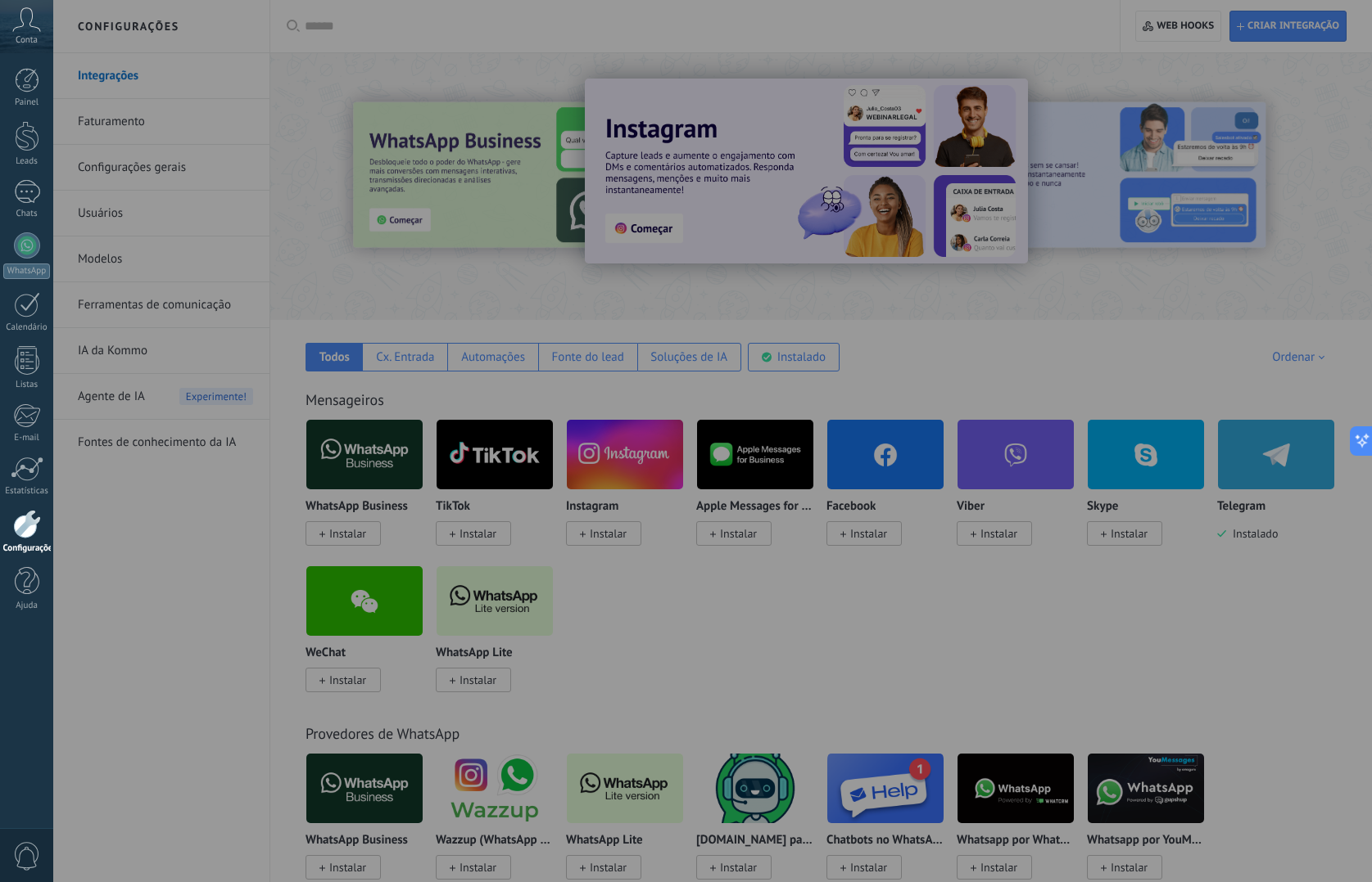
click at [166, 131] on div at bounding box center [739, 441] width 1372 height 882
click at [155, 390] on div at bounding box center [739, 441] width 1372 height 882
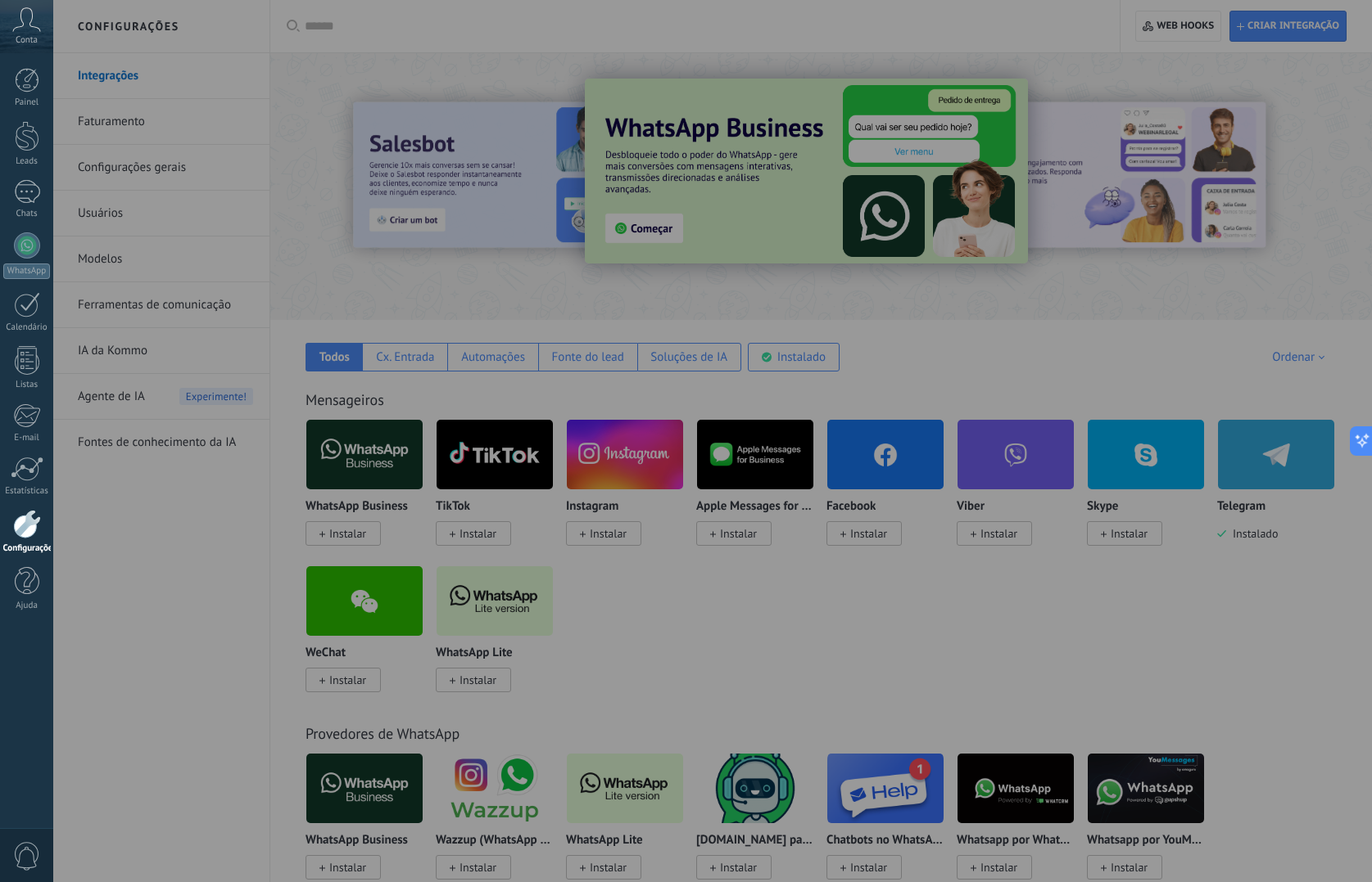
click at [84, 421] on div at bounding box center [739, 441] width 1372 height 882
click at [219, 482] on div at bounding box center [739, 441] width 1372 height 882
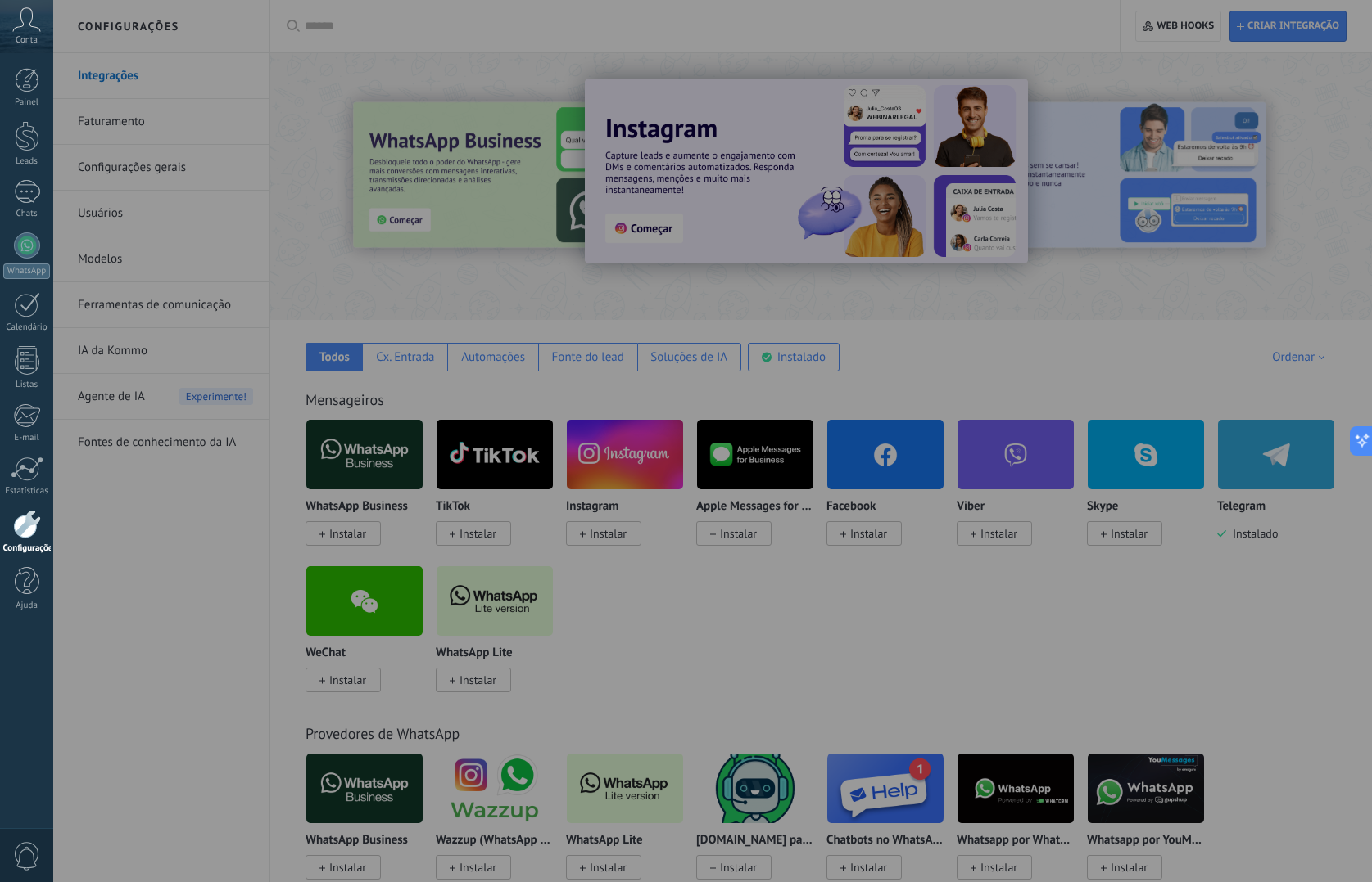
drag, startPoint x: 1084, startPoint y: 98, endPoint x: 1030, endPoint y: 113, distance: 56.0
click at [1074, 98] on div at bounding box center [739, 441] width 1372 height 882
click at [28, 467] on div at bounding box center [27, 469] width 33 height 25
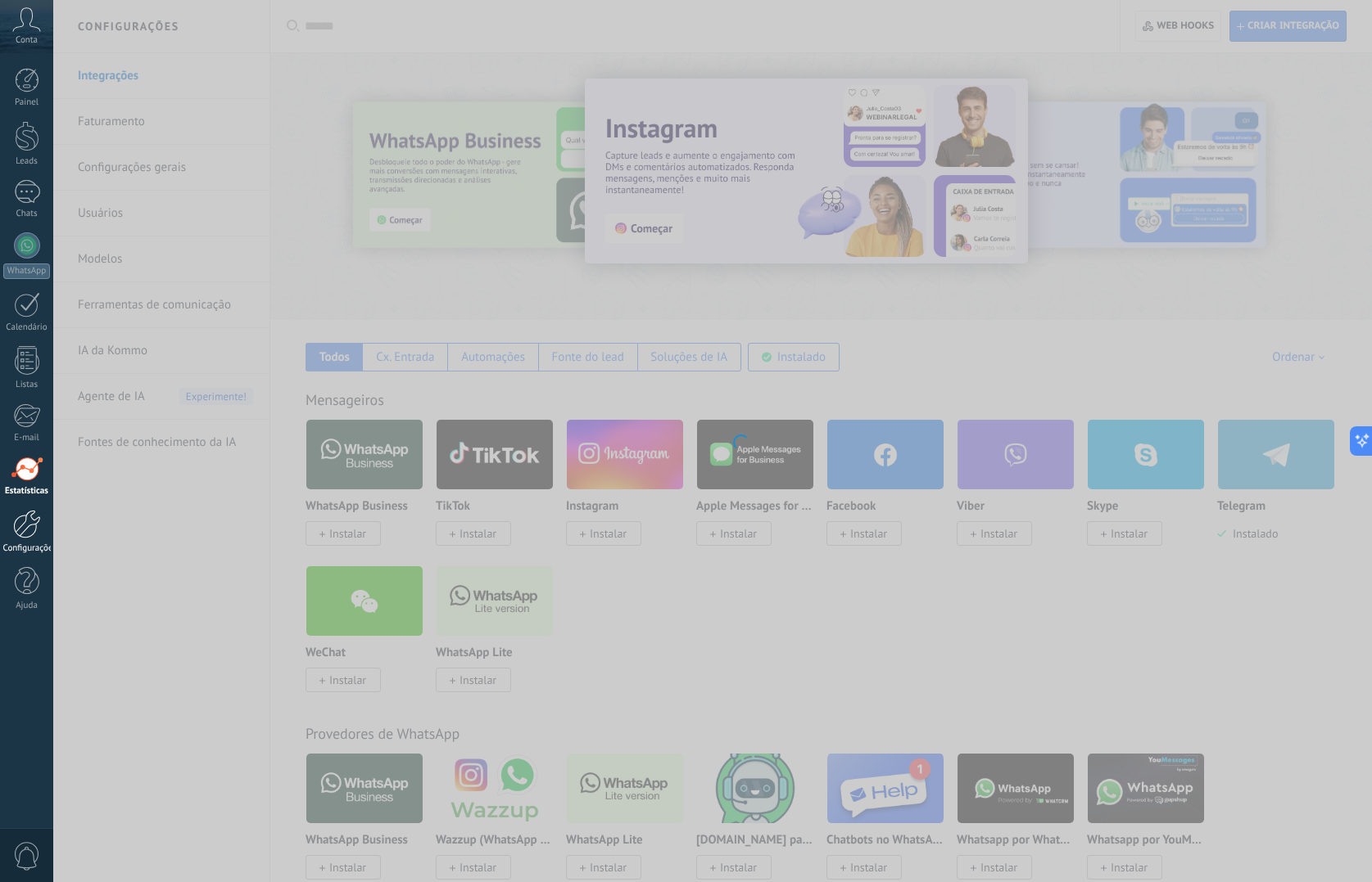
click at [22, 521] on div at bounding box center [27, 524] width 28 height 28
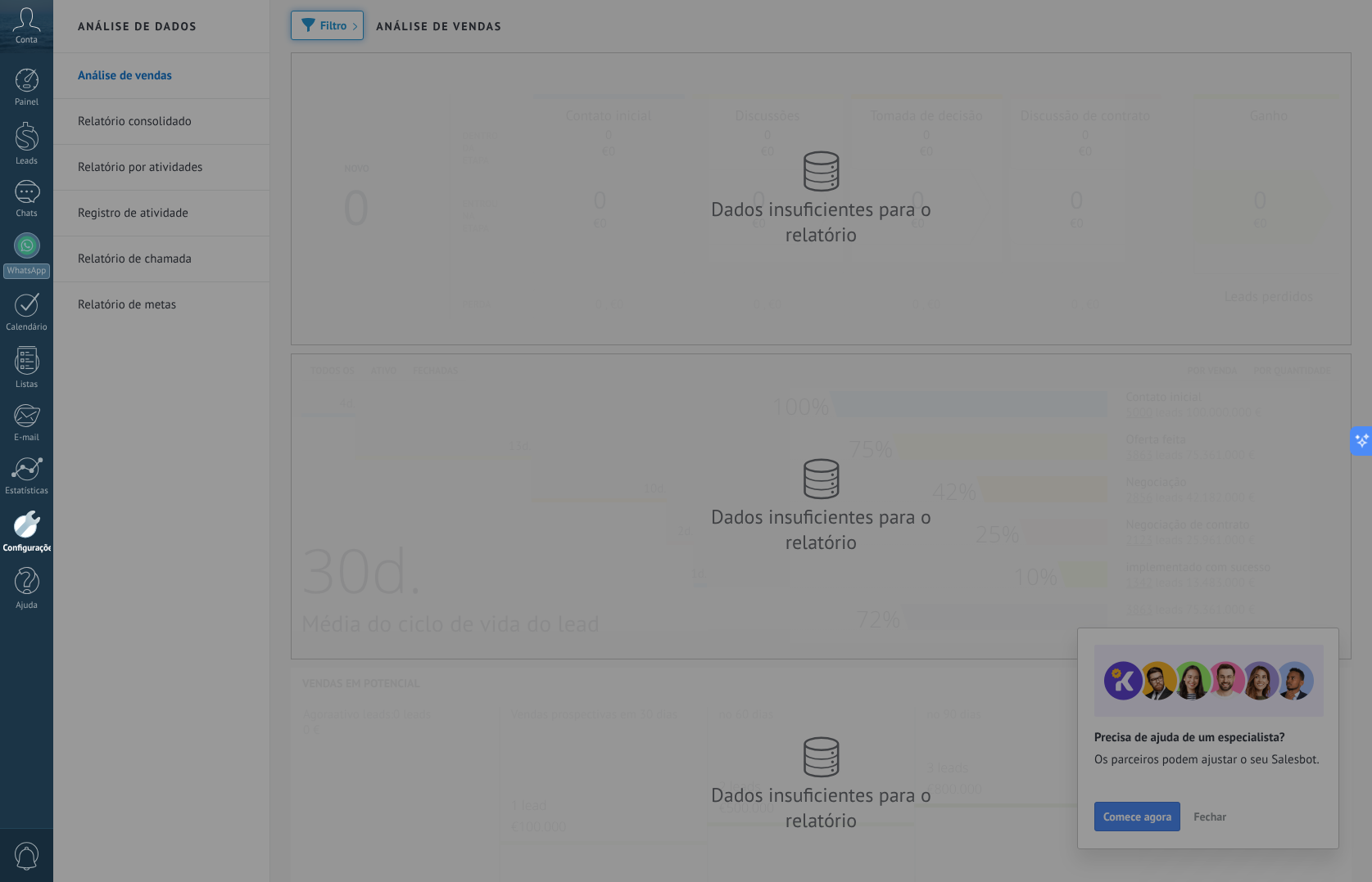
click at [1215, 826] on div at bounding box center [739, 441] width 1372 height 882
click at [1210, 819] on div at bounding box center [739, 441] width 1372 height 882
drag, startPoint x: 325, startPoint y: 14, endPoint x: 323, endPoint y: 22, distance: 8.2
click at [325, 16] on div at bounding box center [739, 441] width 1372 height 882
drag, startPoint x: 229, startPoint y: 138, endPoint x: 216, endPoint y: 150, distance: 17.7
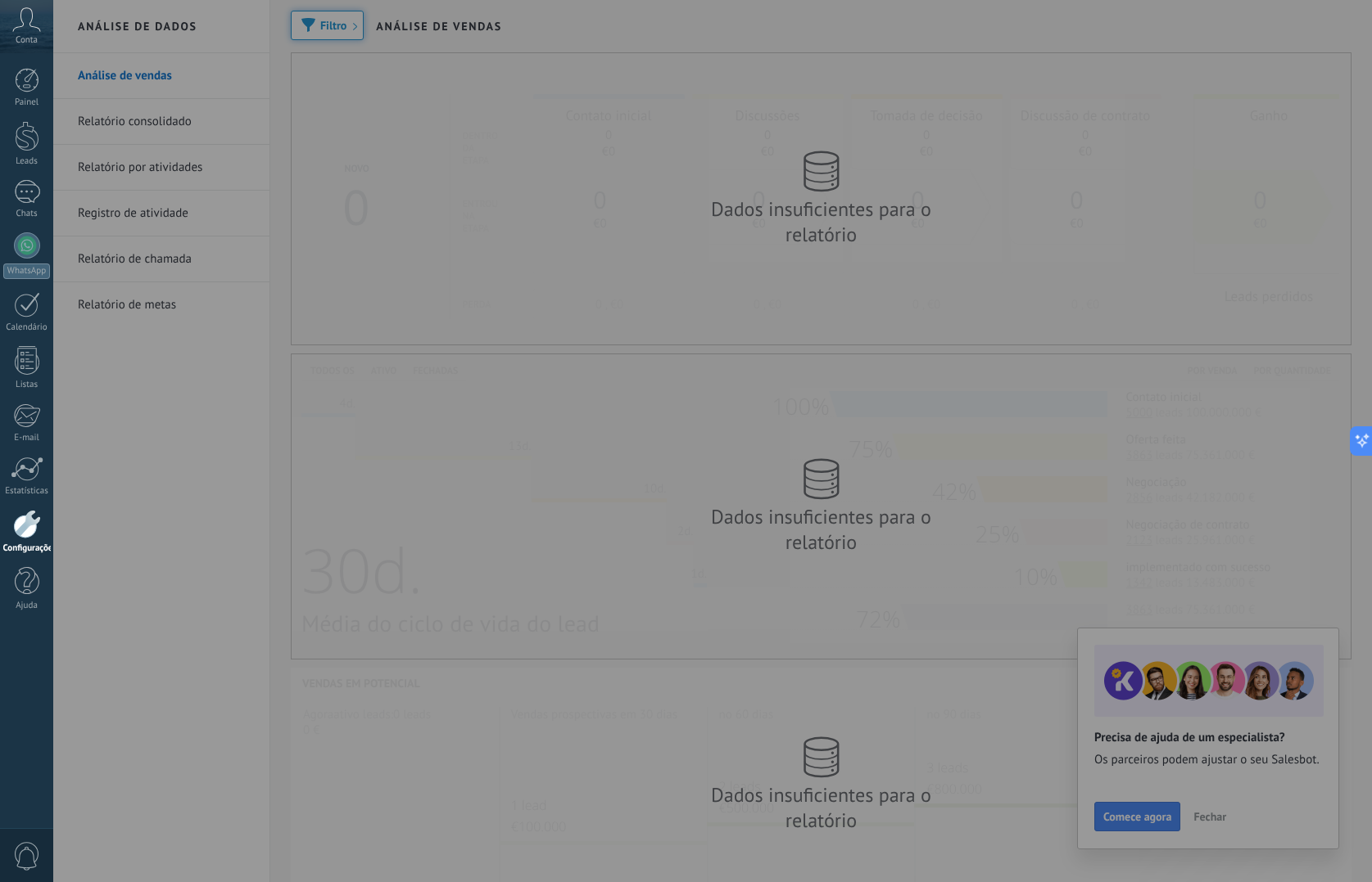
click at [227, 139] on div at bounding box center [739, 441] width 1372 height 882
click at [174, 197] on div at bounding box center [739, 441] width 1372 height 882
drag, startPoint x: 153, startPoint y: 145, endPoint x: 100, endPoint y: 221, distance: 92.7
click at [151, 147] on div at bounding box center [739, 441] width 1372 height 882
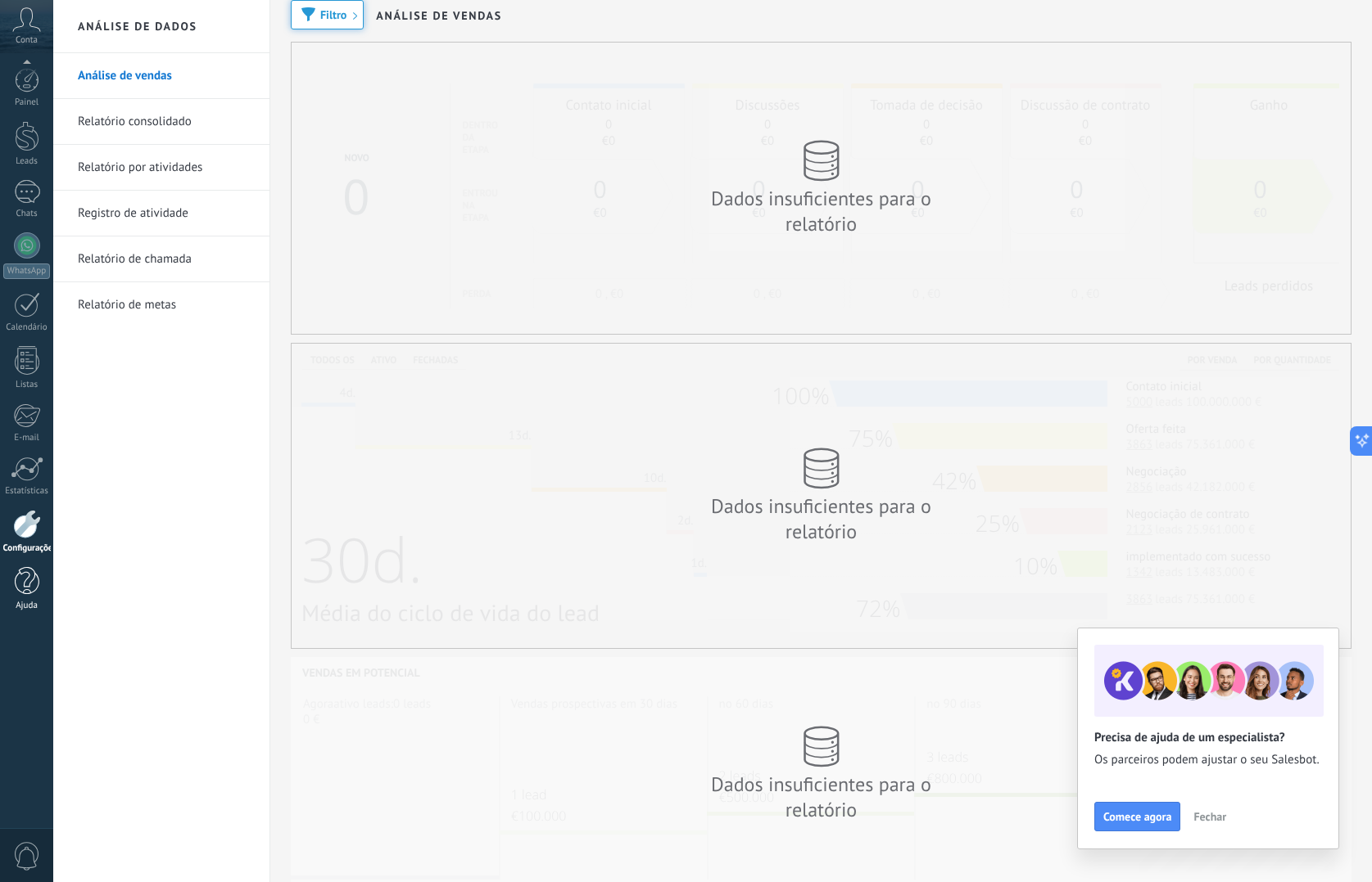
scroll to position [13, 0]
click at [23, 22] on icon at bounding box center [27, 20] width 28 height 25
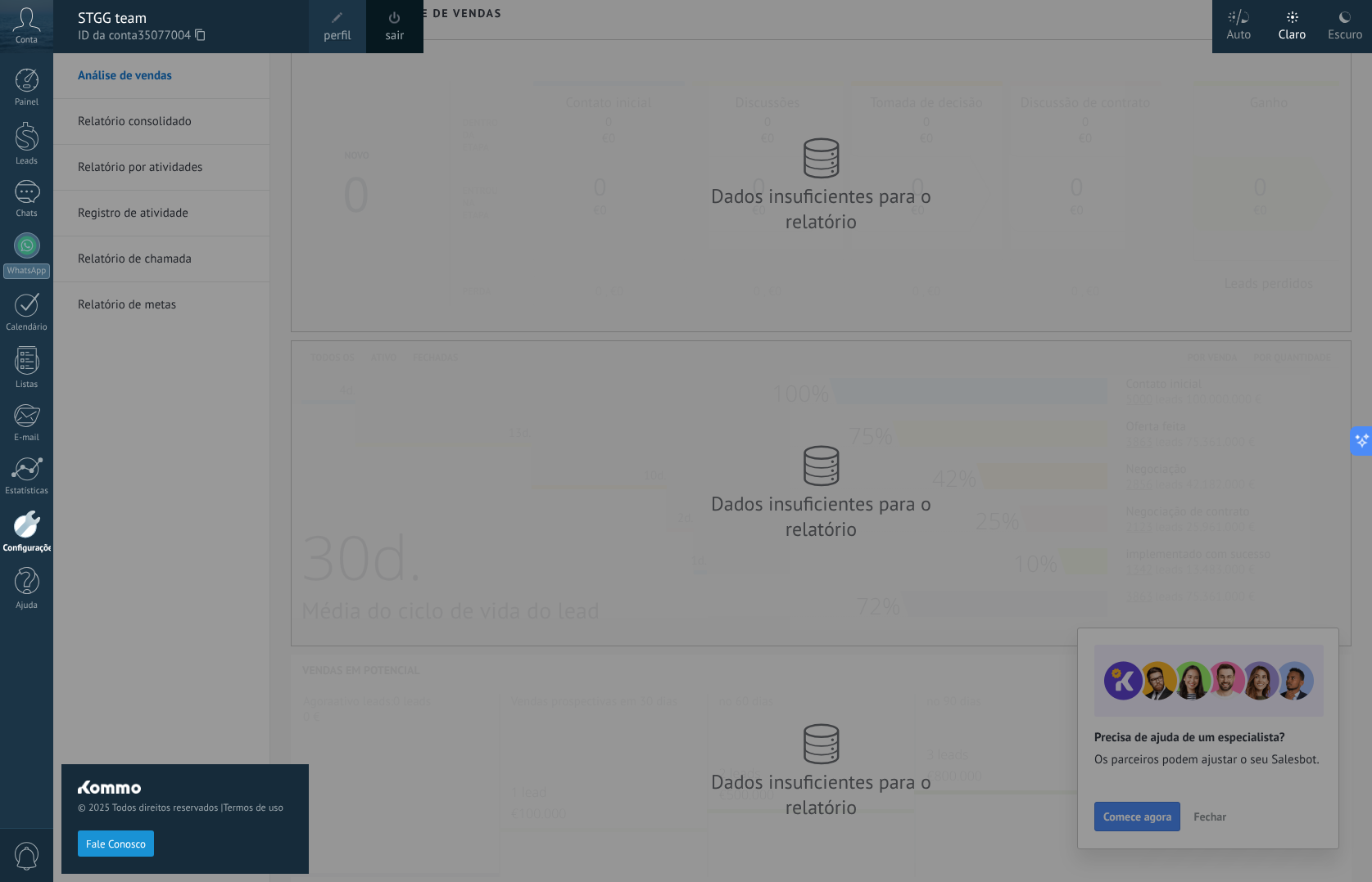
drag, startPoint x: 276, startPoint y: 277, endPoint x: 279, endPoint y: 229, distance: 48.1
click at [276, 277] on div "© 2025 Todos direitos reservados | Termos de uso Fale Conosco" at bounding box center [185, 468] width 247 height 830
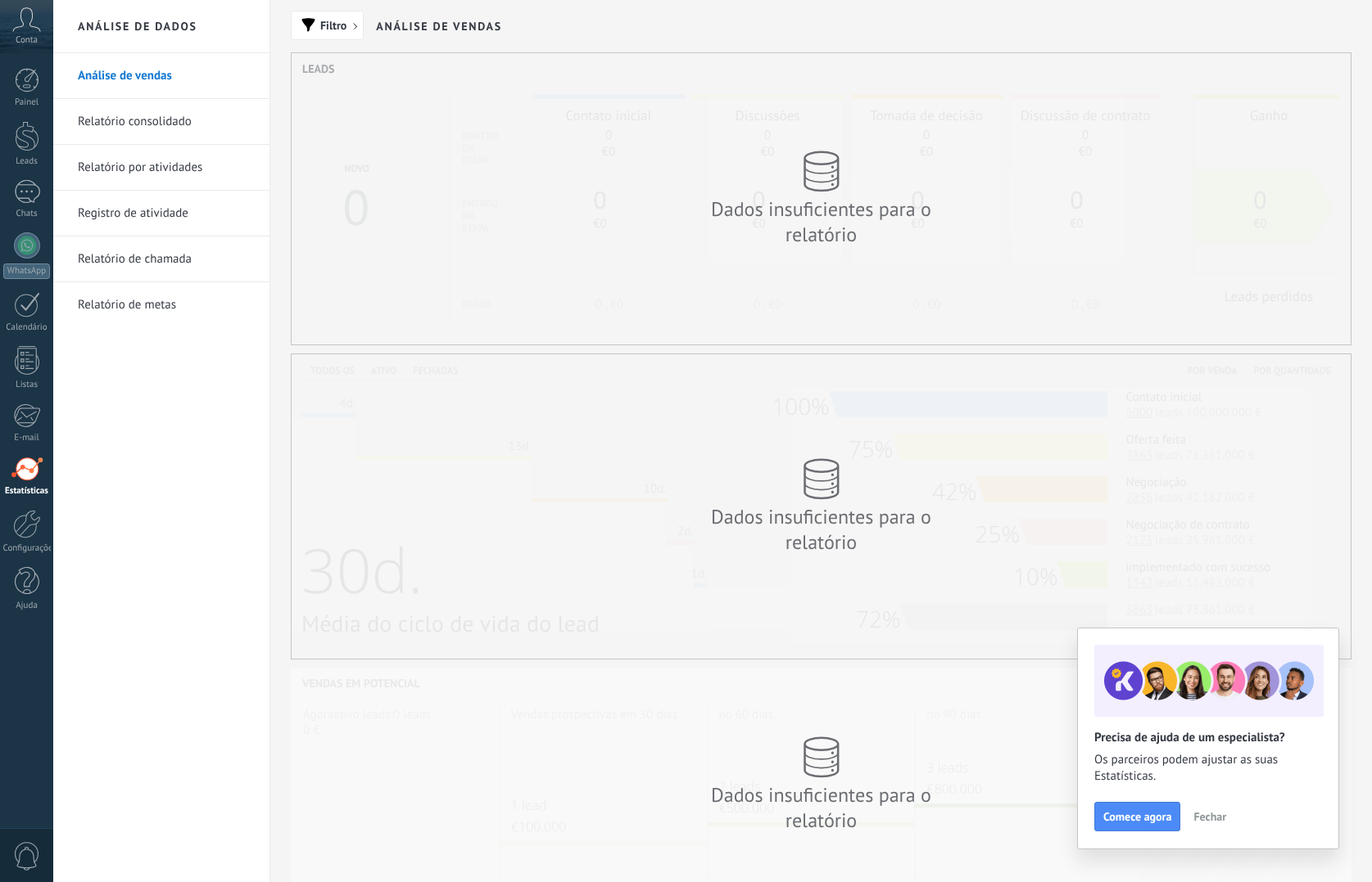
scroll to position [4, 0]
click at [25, 518] on div at bounding box center [27, 524] width 28 height 28
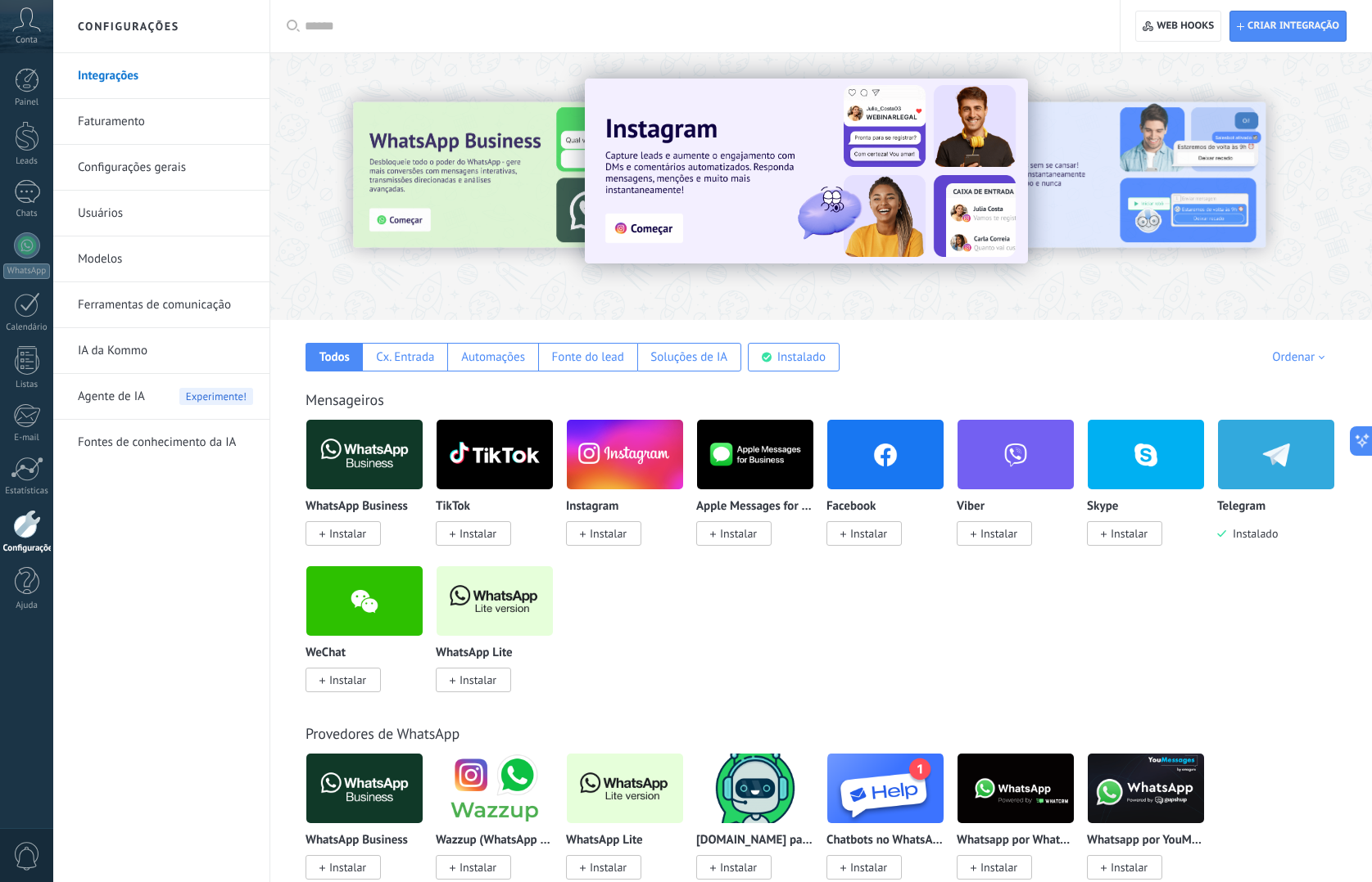
click at [141, 171] on link "Configurações gerais" at bounding box center [165, 168] width 175 height 46
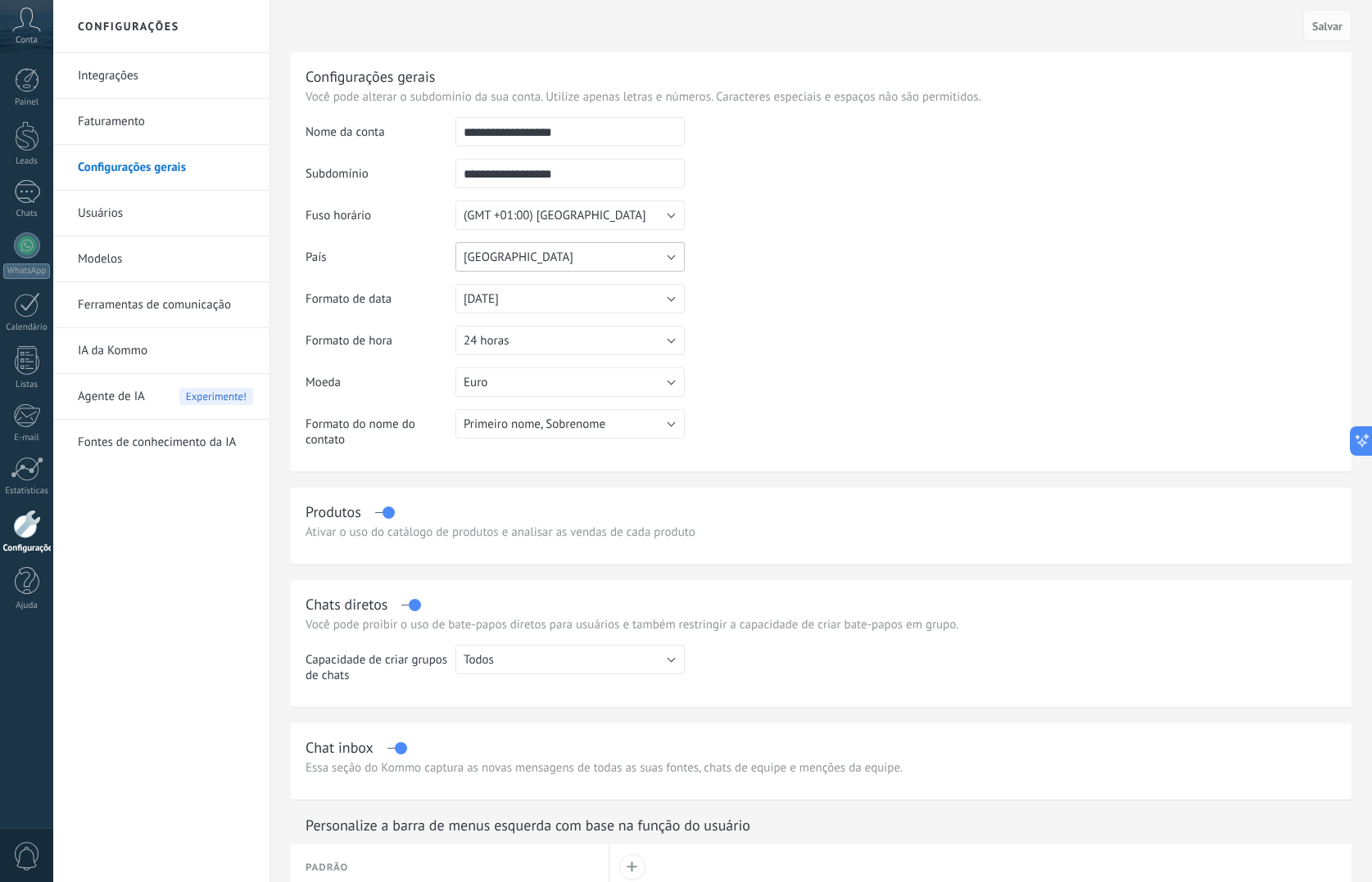
click at [583, 258] on button "Portugal" at bounding box center [570, 257] width 229 height 29
drag, startPoint x: 848, startPoint y: 268, endPoint x: 823, endPoint y: 261, distance: 26.0
click at [847, 267] on td at bounding box center [1010, 201] width 652 height 167
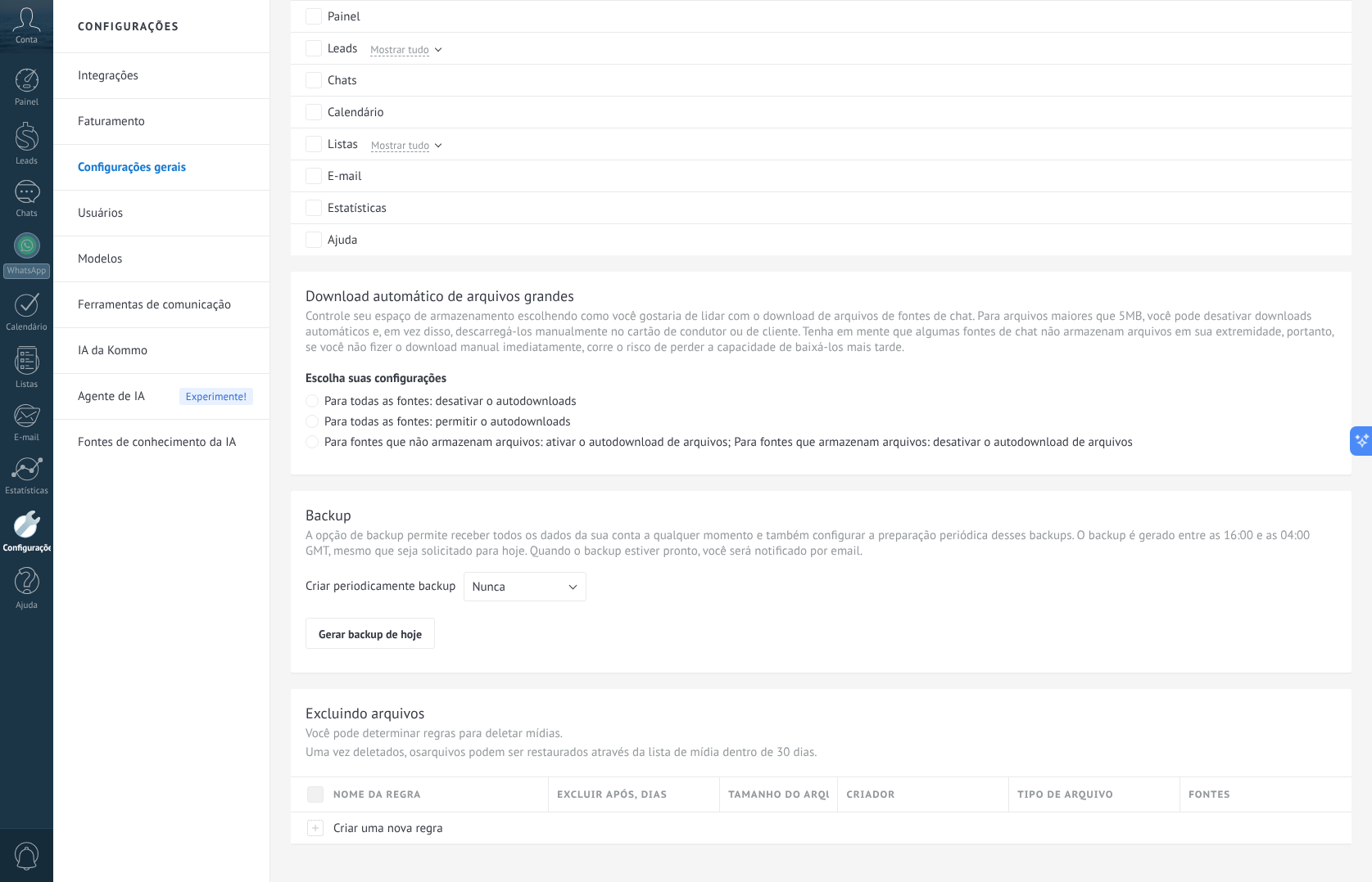
scroll to position [905, 0]
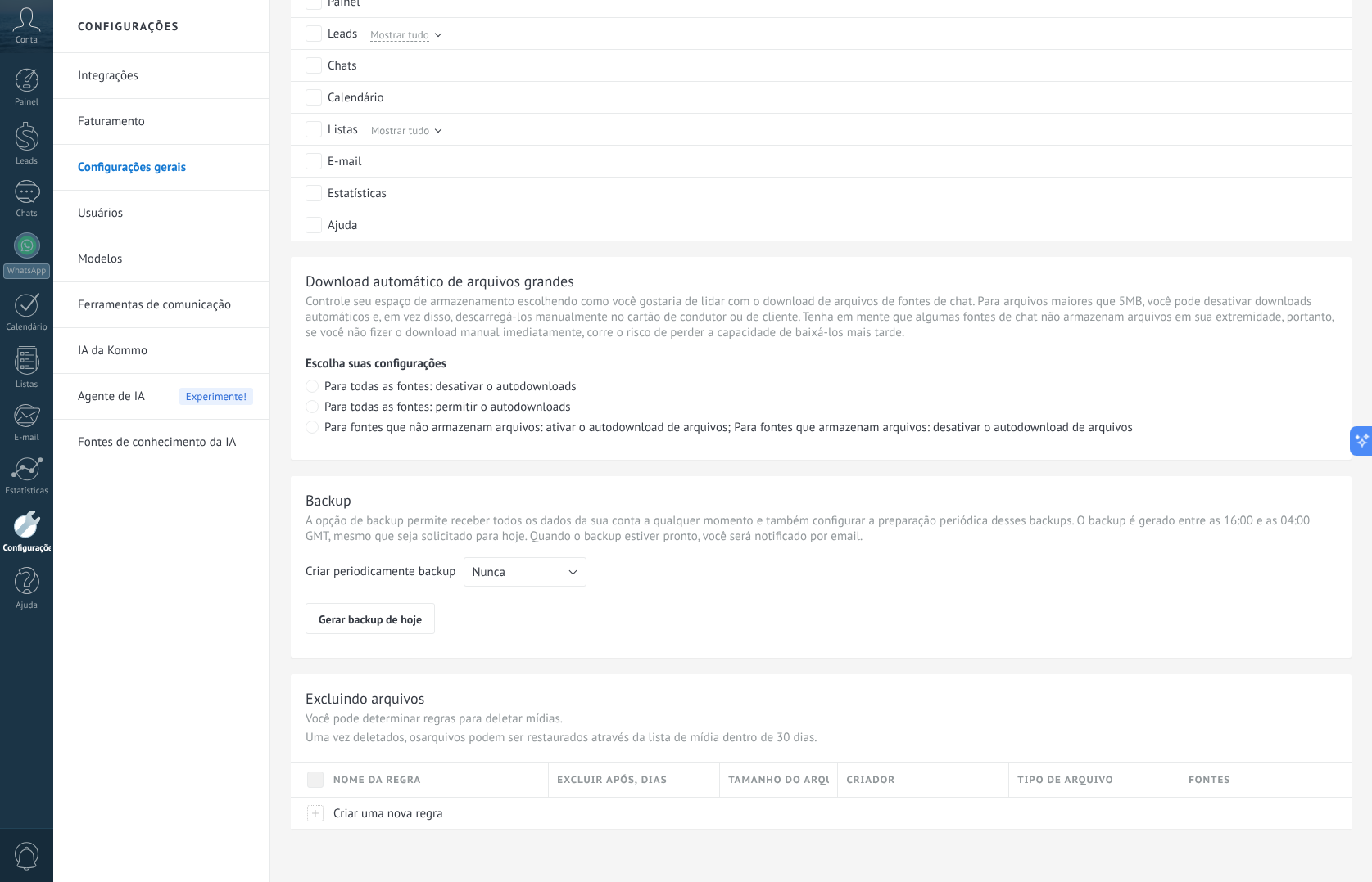
click at [157, 75] on link "Integrações" at bounding box center [165, 76] width 175 height 46
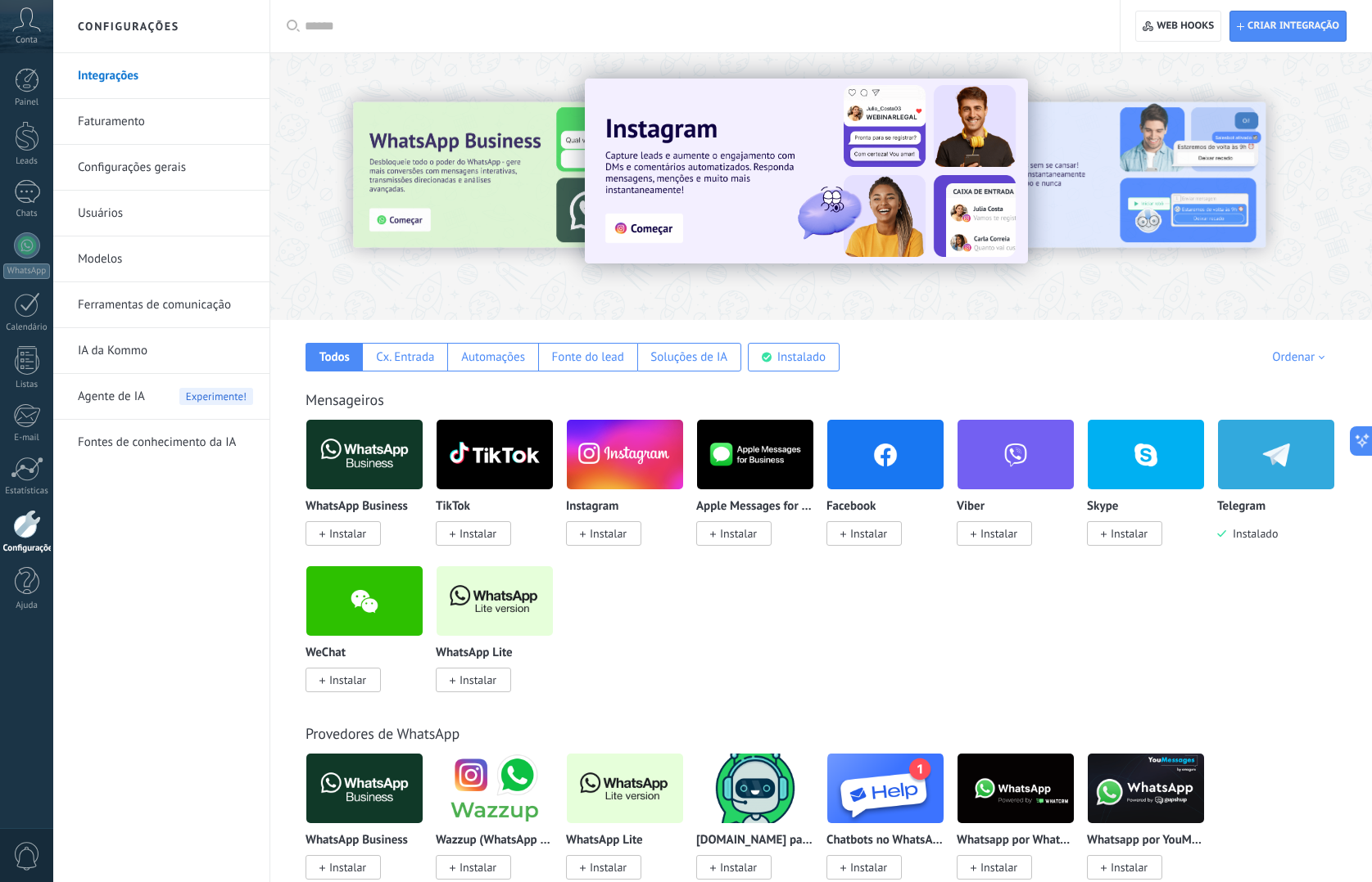
click at [109, 162] on link "Configurações gerais" at bounding box center [165, 168] width 175 height 46
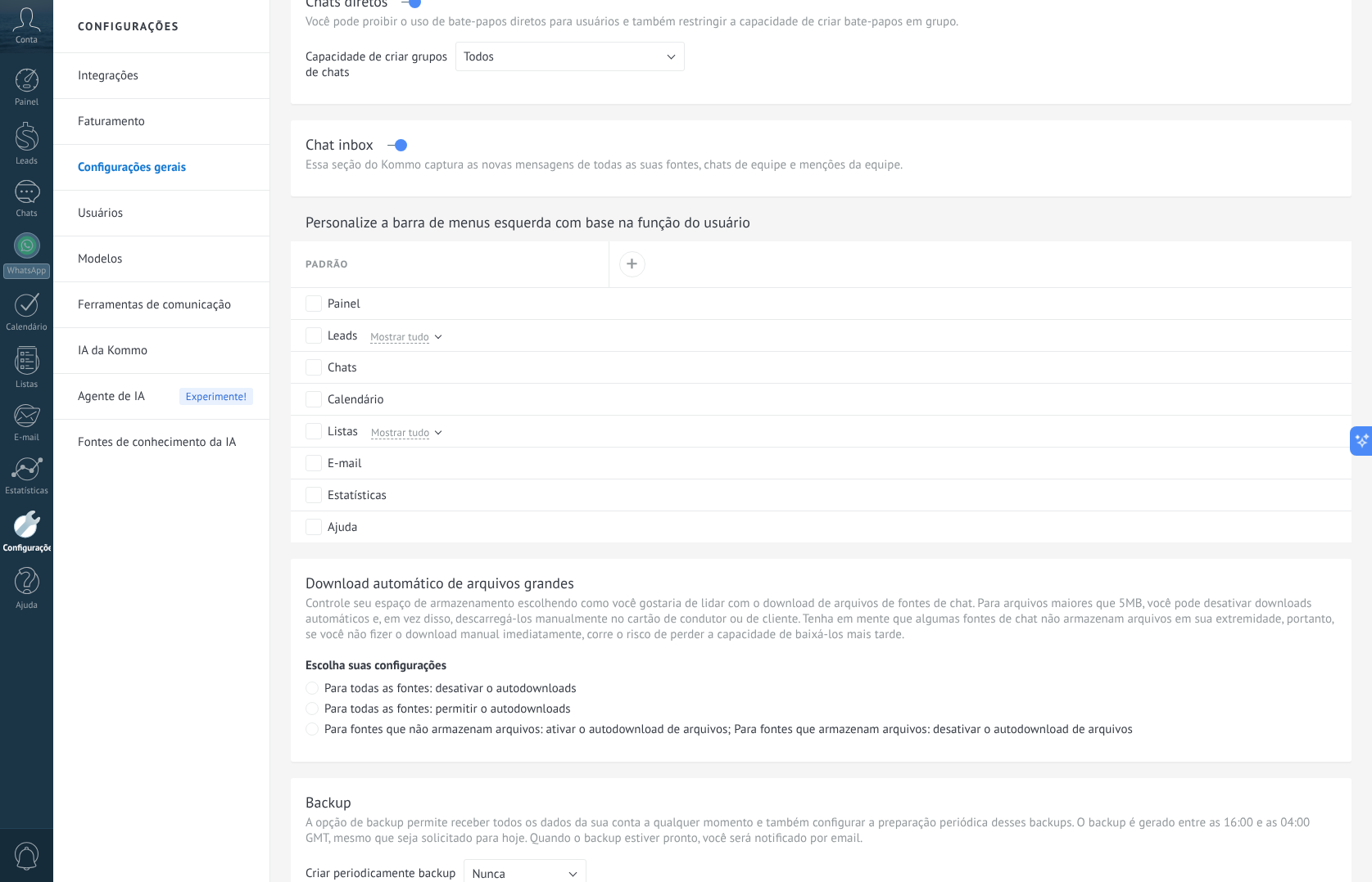
scroll to position [905, 0]
